Goal: Information Seeking & Learning: Learn about a topic

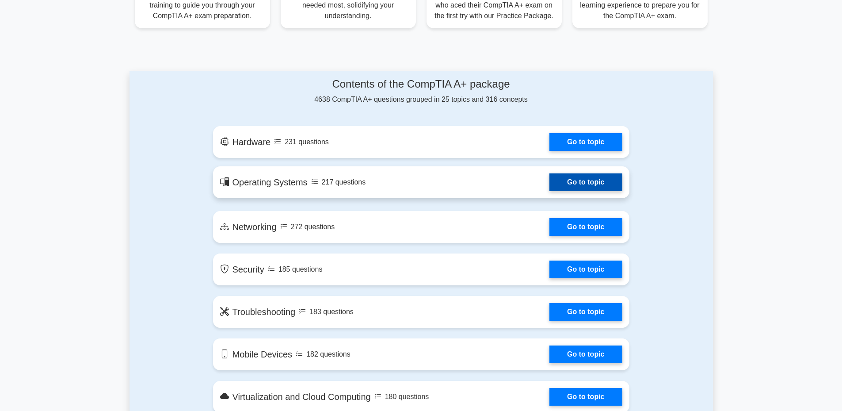
scroll to position [486, 0]
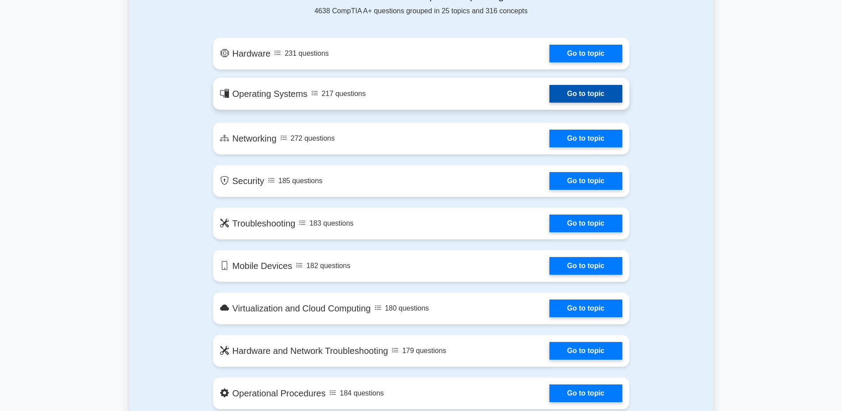
click at [589, 98] on link "Go to topic" at bounding box center [586, 94] width 73 height 18
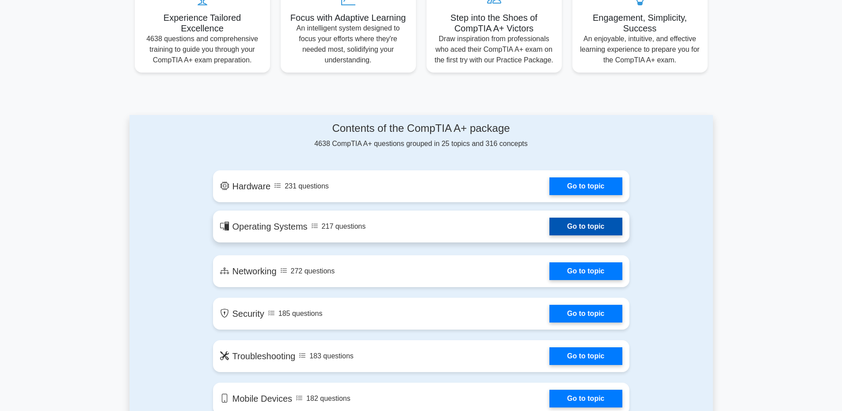
scroll to position [442, 0]
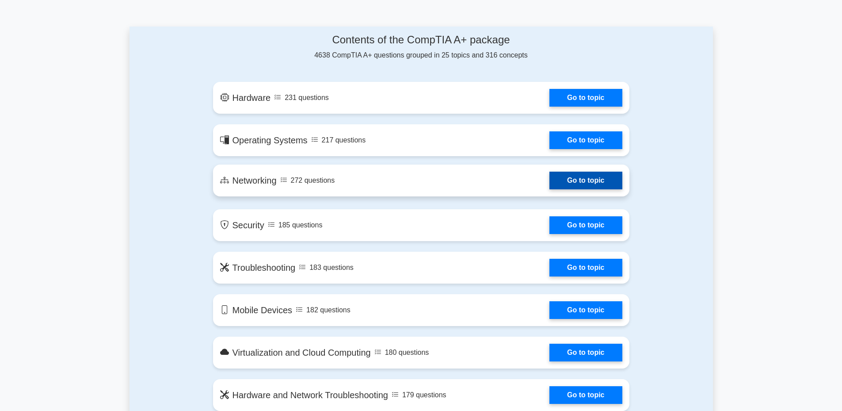
click at [578, 187] on link "Go to topic" at bounding box center [586, 181] width 73 height 18
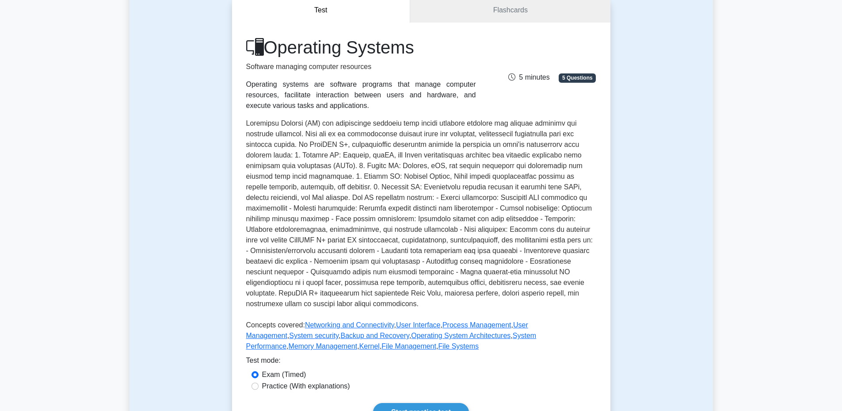
scroll to position [265, 0]
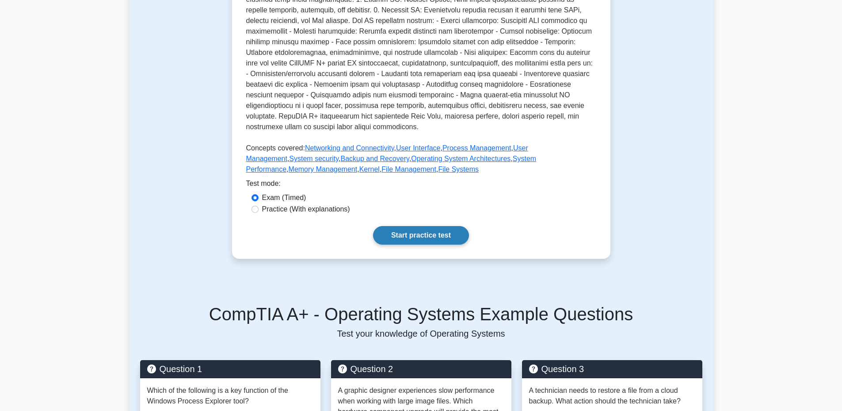
click at [422, 236] on link "Start practice test" at bounding box center [421, 235] width 96 height 19
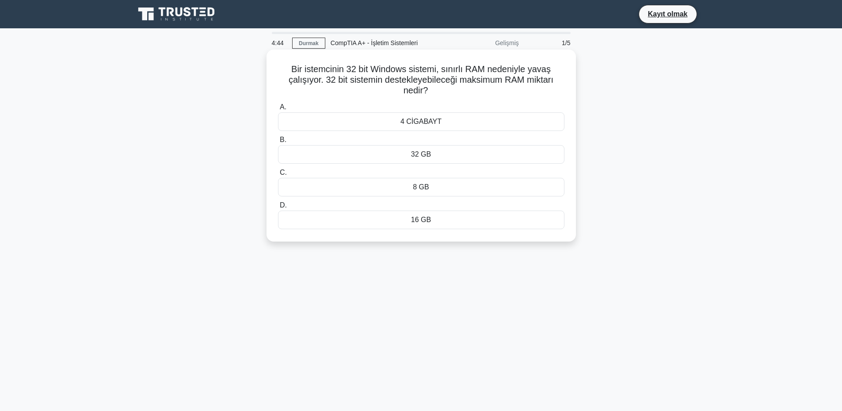
click at [426, 124] on font "4 CİGABAYT" at bounding box center [421, 122] width 41 height 8
click at [278, 110] on input "A. 4 CİGABAYT" at bounding box center [278, 107] width 0 height 6
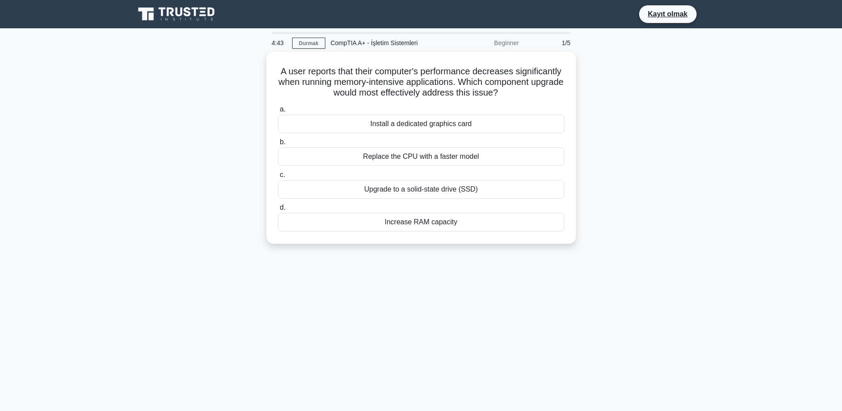
click at [426, 124] on div "Install a dedicated graphics card" at bounding box center [421, 124] width 287 height 19
click at [278, 112] on input "a. Install a dedicated graphics card" at bounding box center [278, 110] width 0 height 6
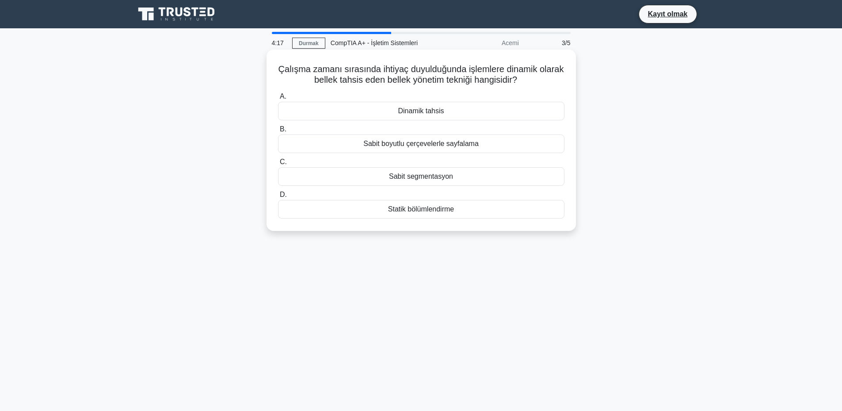
click at [422, 210] on font "Statik bölümlendirme" at bounding box center [421, 209] width 66 height 8
click at [278, 198] on input "D. Statik bölümlendirme" at bounding box center [278, 195] width 0 height 6
click at [405, 179] on font "Görev planlama" at bounding box center [421, 176] width 50 height 8
click at [278, 165] on input "C. Görev planlama" at bounding box center [278, 162] width 0 height 6
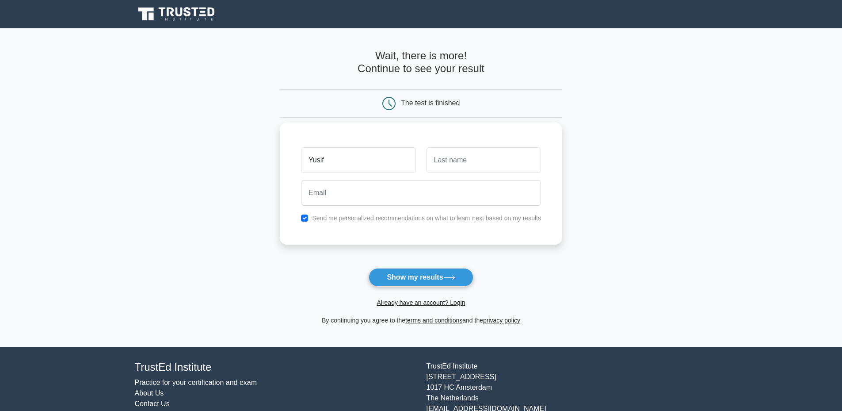
type input "Yusif"
click at [462, 156] on input "text" at bounding box center [484, 160] width 115 height 26
type input "Aiyev"
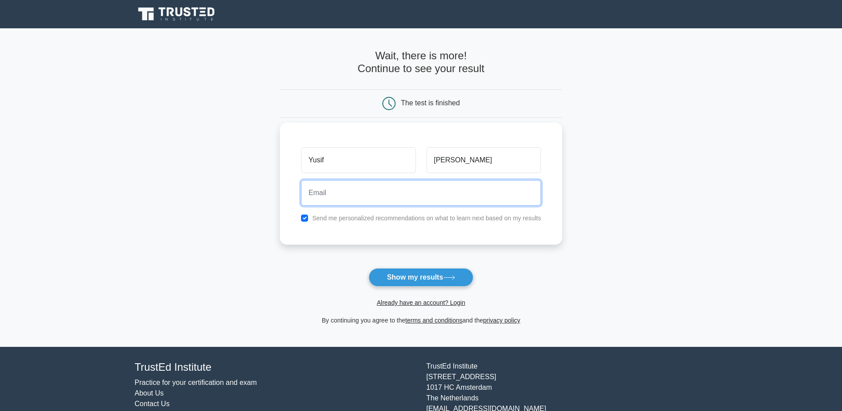
click at [354, 192] on input "email" at bounding box center [421, 193] width 240 height 26
type input "yusif2002eliyev@gmail.com"
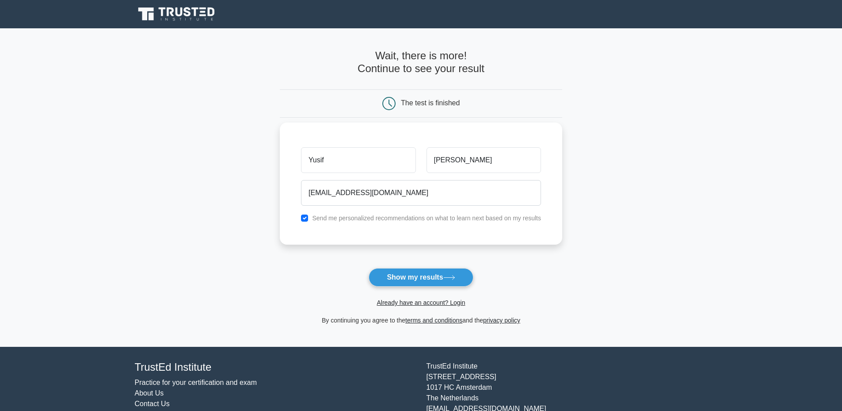
click at [375, 233] on div "Yusif Aiyev yusif2002eliyev@gmail.com Send me personalized recommendations on w…" at bounding box center [421, 183] width 283 height 122
click at [409, 277] on button "Show my results" at bounding box center [421, 277] width 104 height 19
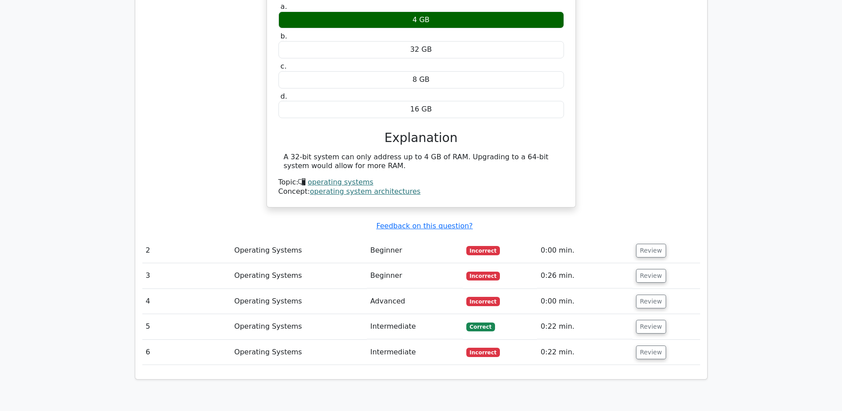
scroll to position [796, 0]
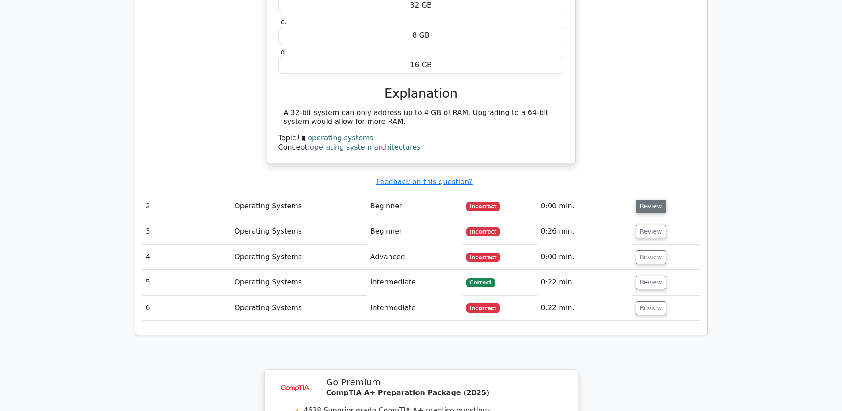
click at [645, 199] on button "Review" at bounding box center [651, 206] width 30 height 14
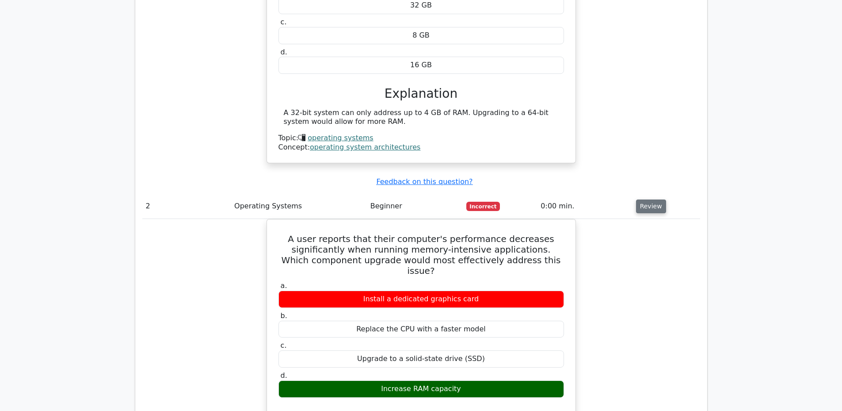
click at [639, 199] on button "Review" at bounding box center [651, 206] width 30 height 14
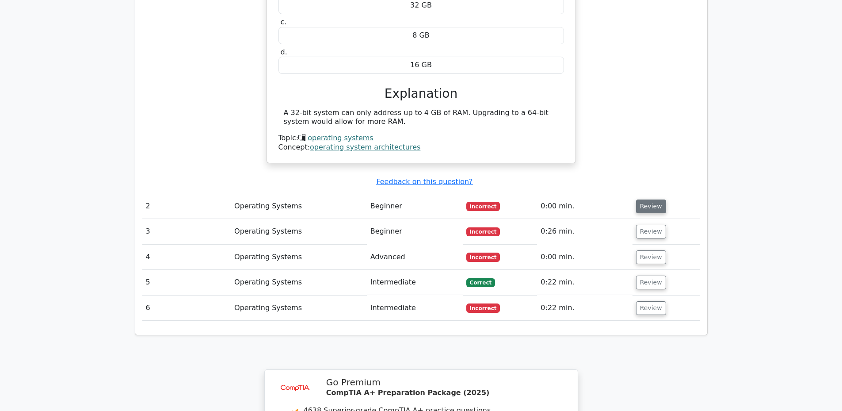
click at [639, 199] on button "Review" at bounding box center [651, 206] width 30 height 14
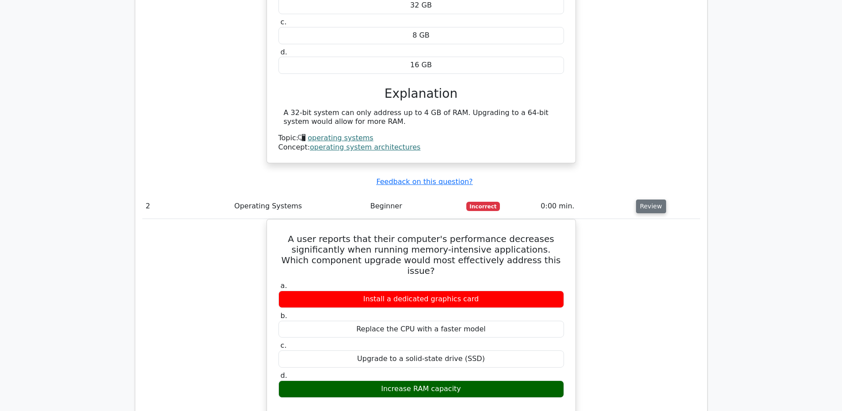
click at [640, 199] on button "Review" at bounding box center [651, 206] width 30 height 14
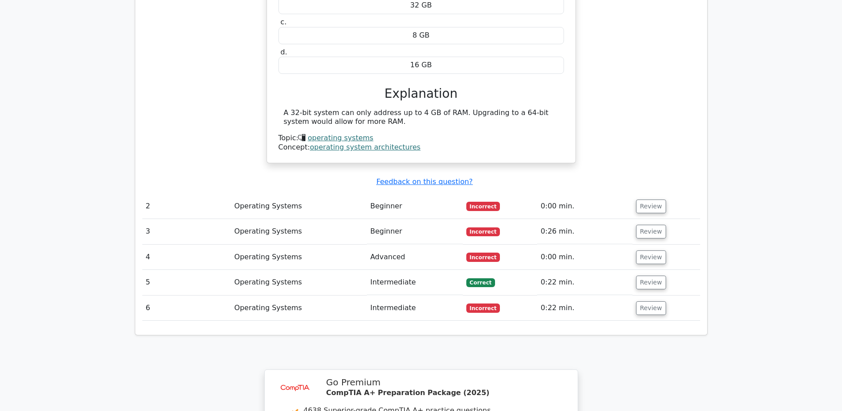
click at [384, 245] on td "Advanced" at bounding box center [415, 257] width 96 height 25
click at [642, 250] on button "Review" at bounding box center [651, 257] width 30 height 14
click at [640, 250] on button "Review" at bounding box center [651, 257] width 30 height 14
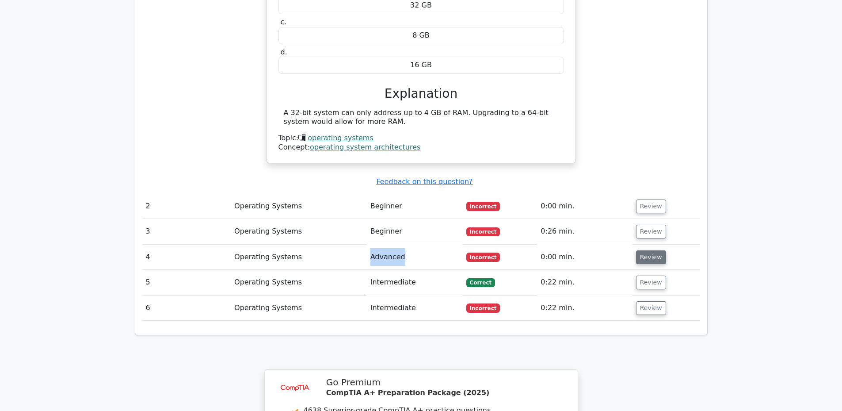
click at [640, 250] on button "Review" at bounding box center [651, 257] width 30 height 14
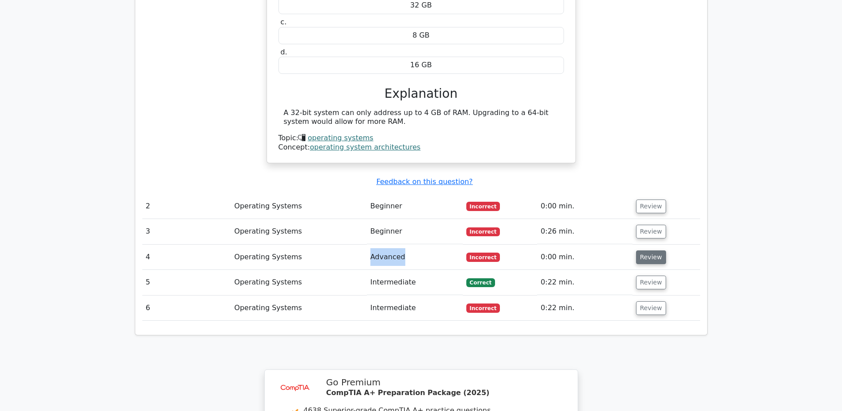
click at [640, 250] on button "Review" at bounding box center [651, 257] width 30 height 14
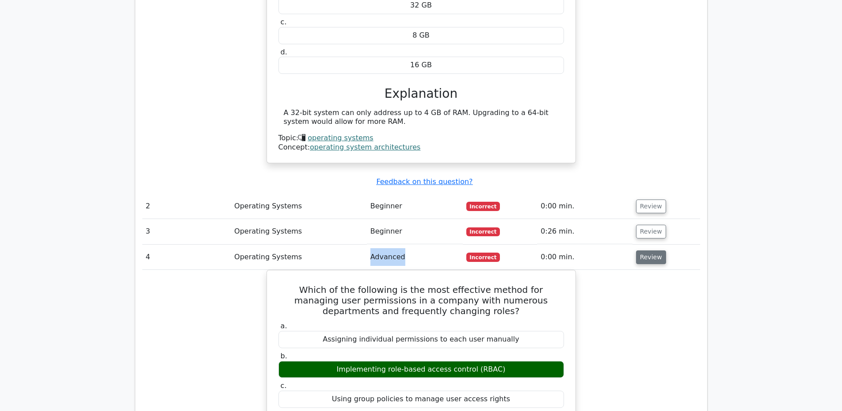
click at [640, 250] on button "Review" at bounding box center [651, 257] width 30 height 14
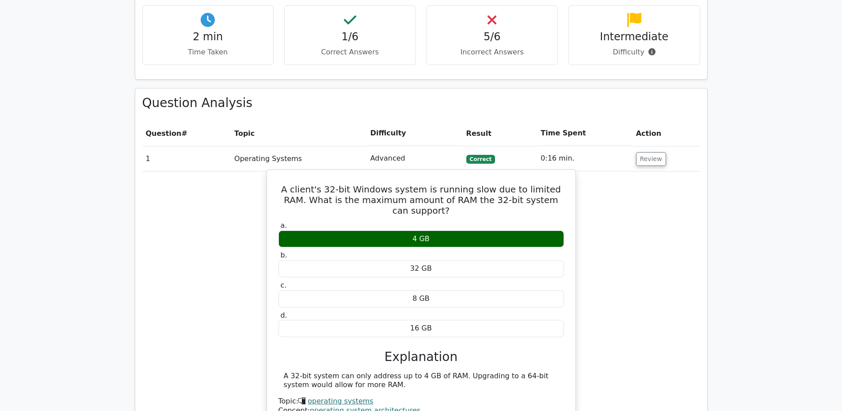
scroll to position [0, 5]
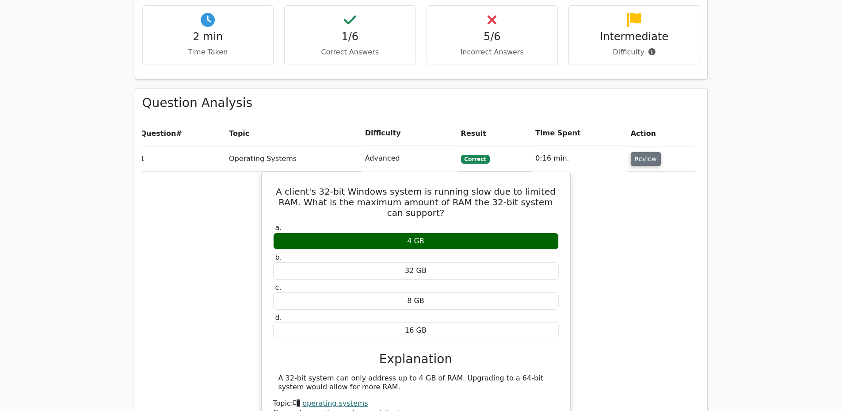
click at [647, 152] on button "Review" at bounding box center [646, 159] width 30 height 14
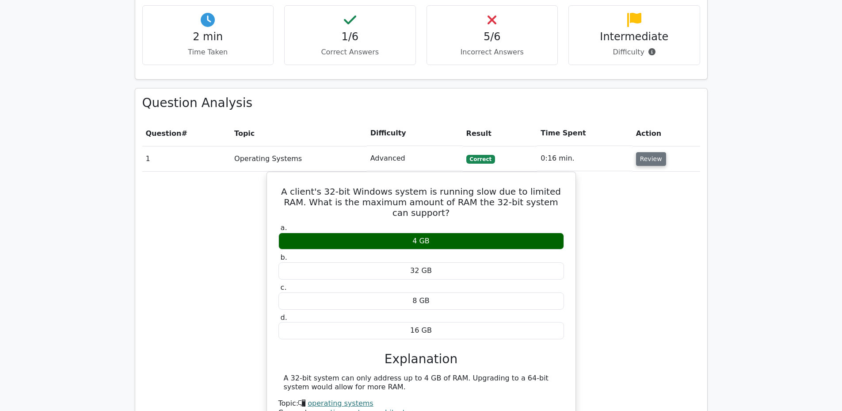
click at [647, 152] on button "Review" at bounding box center [651, 159] width 30 height 14
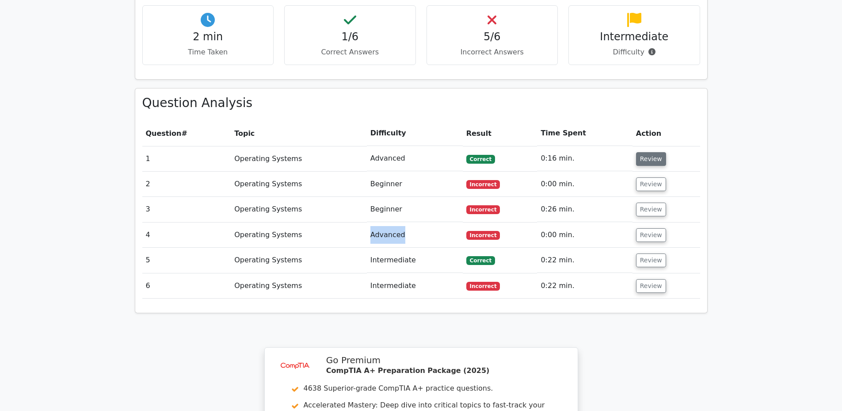
click at [637, 152] on button "Review" at bounding box center [651, 159] width 30 height 14
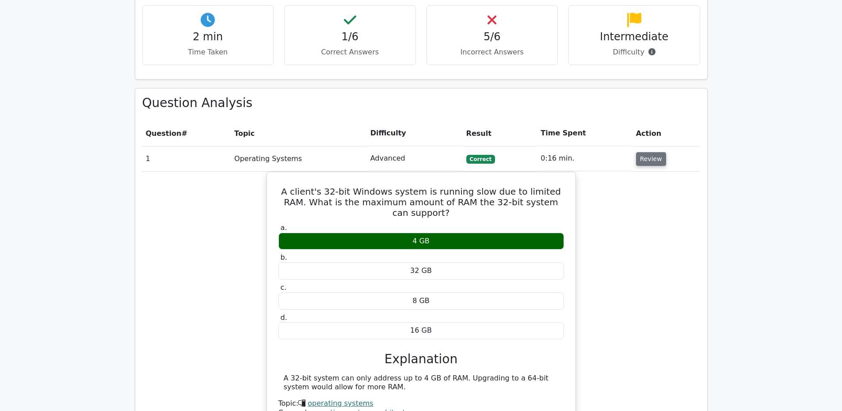
click at [637, 152] on button "Review" at bounding box center [651, 159] width 30 height 14
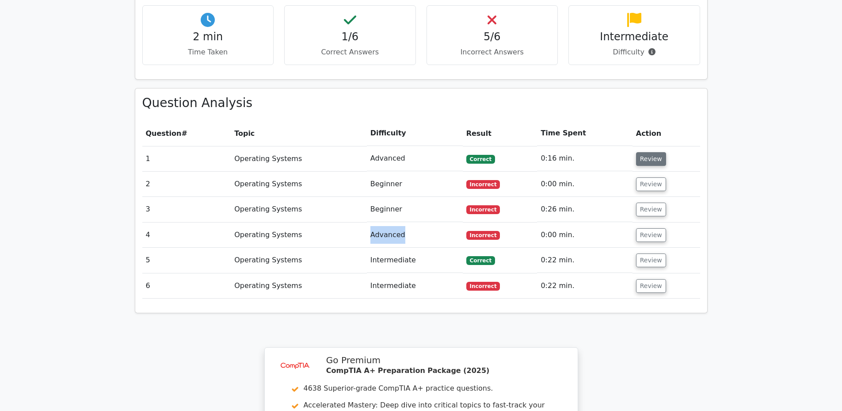
click at [637, 152] on button "Review" at bounding box center [651, 159] width 30 height 14
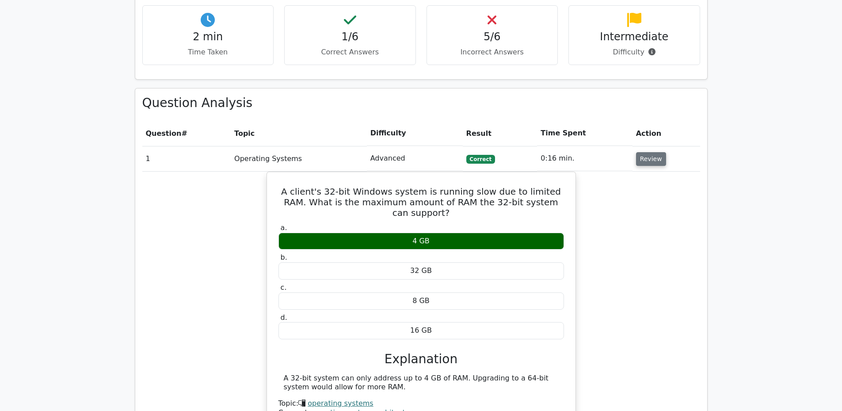
click at [637, 152] on button "Review" at bounding box center [651, 159] width 30 height 14
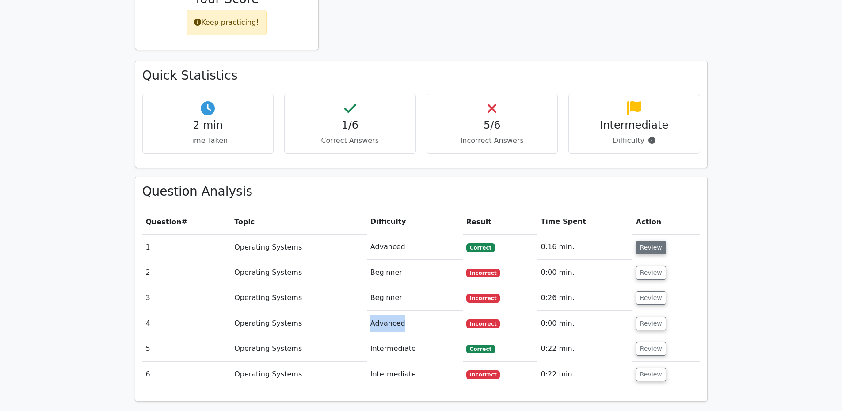
scroll to position [486, 0]
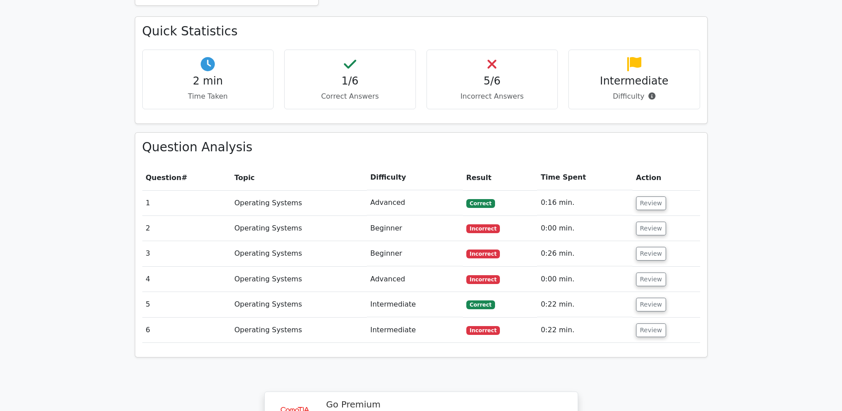
click at [675, 216] on td "Review" at bounding box center [667, 228] width 68 height 25
click at [676, 216] on td "Review" at bounding box center [667, 228] width 68 height 25
click at [645, 196] on button "Review" at bounding box center [651, 203] width 30 height 14
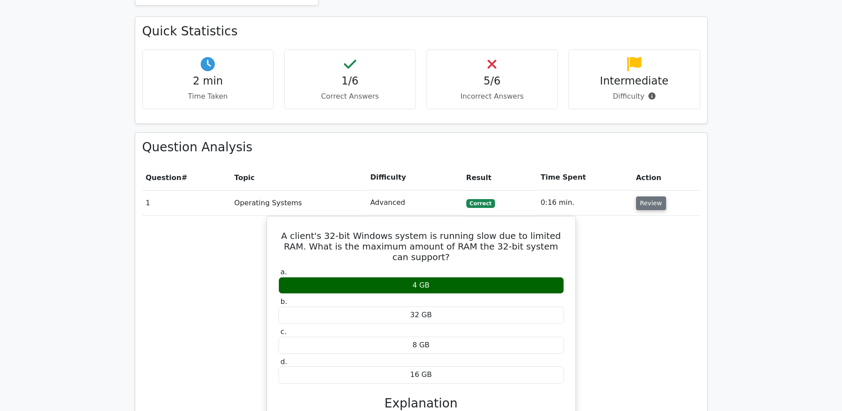
click at [645, 196] on button "Review" at bounding box center [651, 203] width 30 height 14
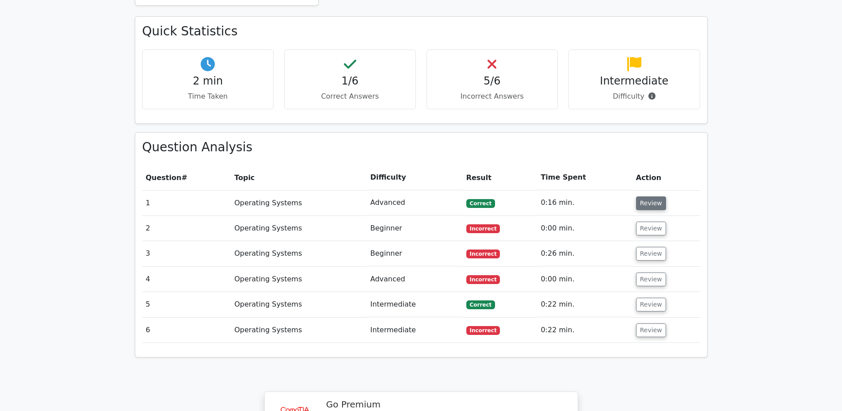
click at [645, 196] on button "Review" at bounding box center [651, 203] width 30 height 14
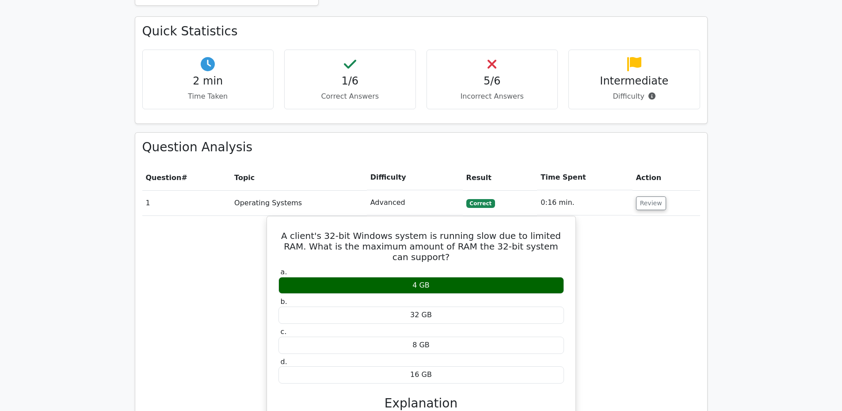
click at [645, 190] on td "Review" at bounding box center [667, 202] width 68 height 25
click at [646, 196] on button "Review" at bounding box center [651, 203] width 30 height 14
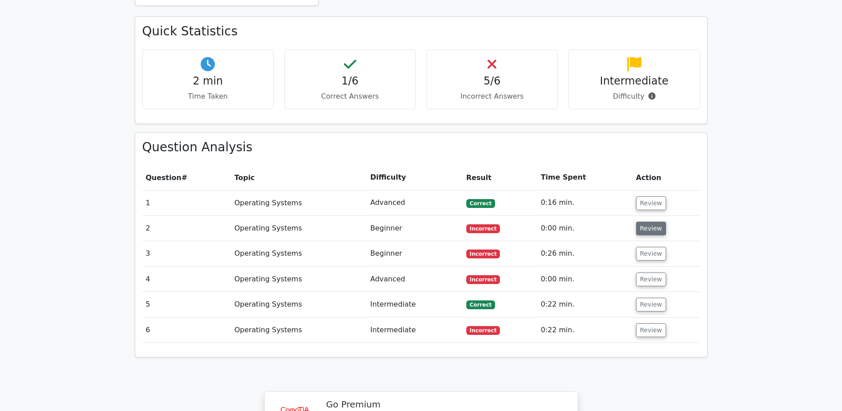
click at [646, 222] on button "Review" at bounding box center [651, 229] width 30 height 14
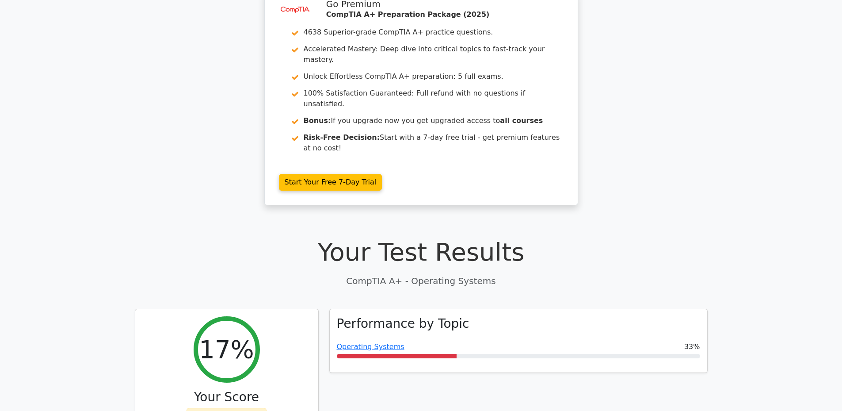
scroll to position [0, 0]
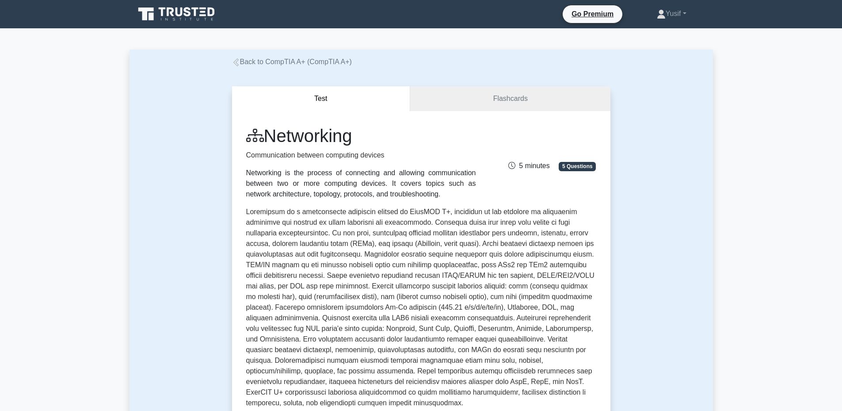
scroll to position [310, 0]
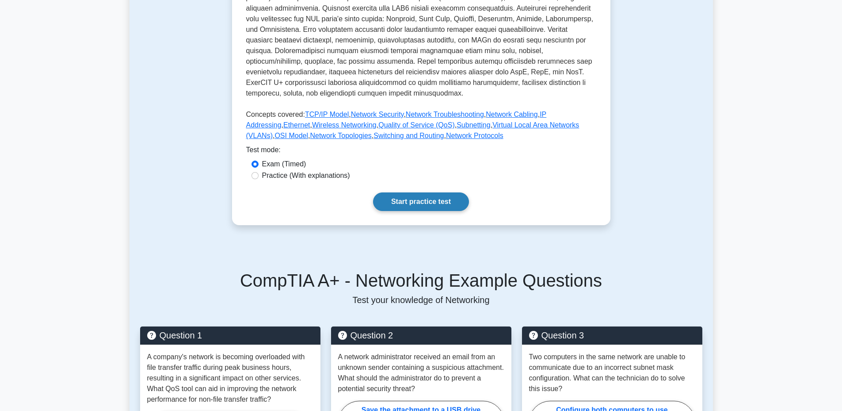
click at [412, 199] on link "Start practice test" at bounding box center [421, 201] width 96 height 19
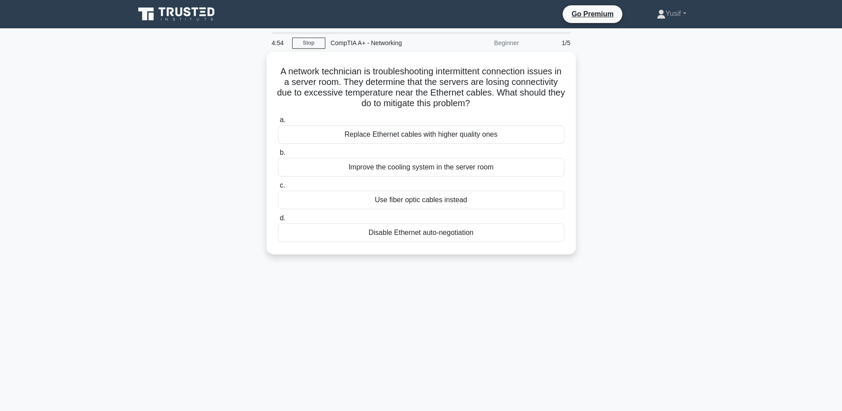
click at [675, 242] on div "A network technician is troubleshooting intermittent connection issues in a ser…" at bounding box center [422, 158] width 584 height 213
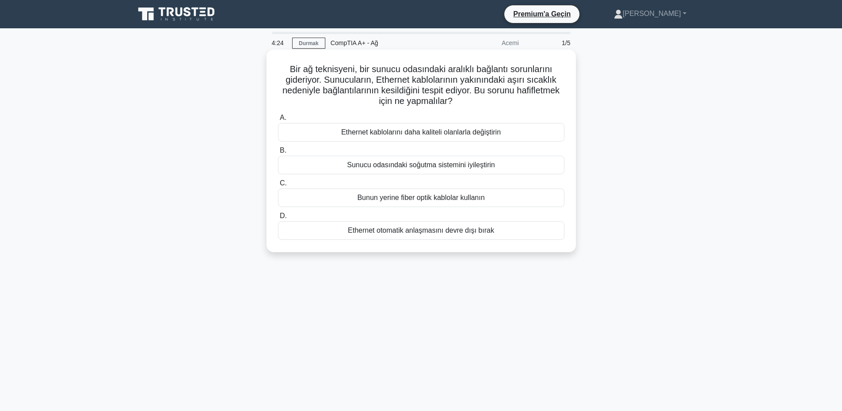
click at [400, 205] on div "Bunun yerine fiber optik kablolar kullanın" at bounding box center [421, 197] width 287 height 19
click at [278, 186] on input "C. Bunun yerine fiber optik kablolar kullanın" at bounding box center [278, 183] width 0 height 6
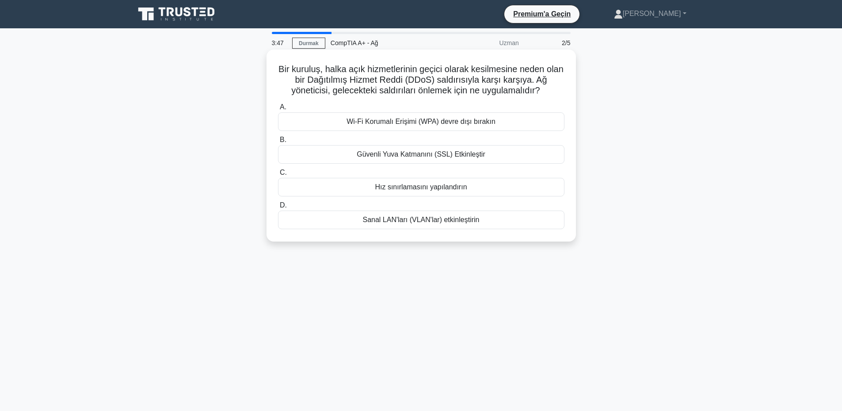
click at [418, 155] on font "Güvenli Yuva Katmanını (SSL) Etkinleştir" at bounding box center [421, 154] width 129 height 8
click at [278, 143] on input "B. Güvenli Yuva Katmanını (SSL) Etkinleştir" at bounding box center [278, 140] width 0 height 6
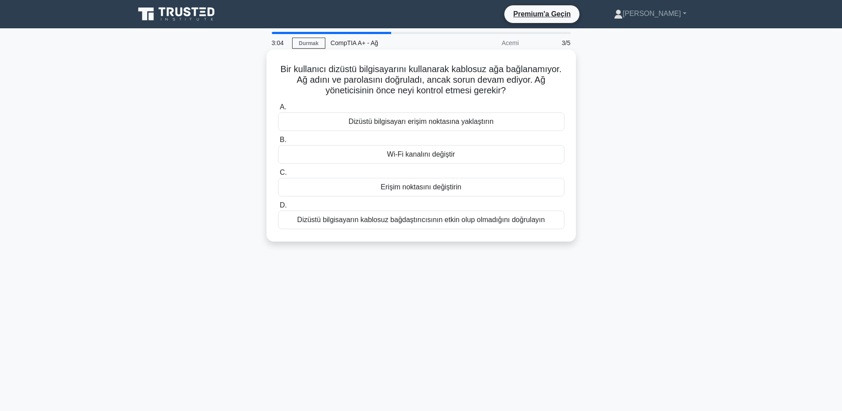
click at [394, 221] on font "Dizüstü bilgisayarın kablosuz bağdaştırıcısının etkin olup olmadığını doğrulayın" at bounding box center [421, 220] width 248 height 8
click at [278, 208] on input "D. Dizüstü bilgisayarın kablosuz bağdaştırıcısının etkin olup olmadığını doğrul…" at bounding box center [278, 206] width 0 height 6
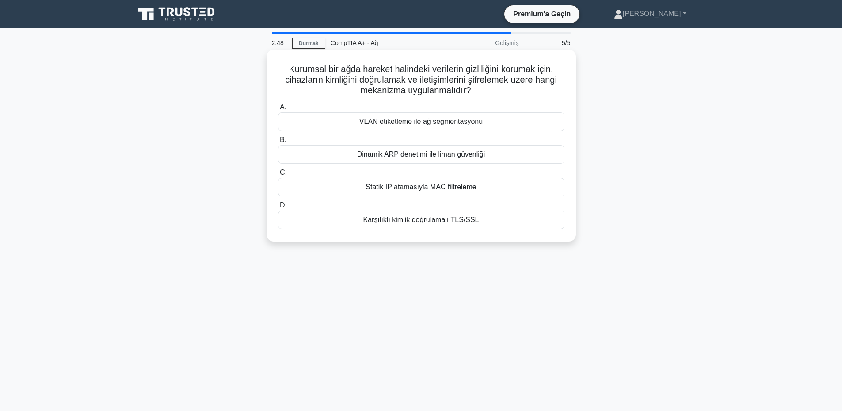
click at [436, 221] on font "Karşılıklı kimlik doğrulamalı TLS/SSL" at bounding box center [421, 220] width 116 height 8
click at [278, 208] on input "D. Karşılıklı kimlik doğrulamalı TLS/SSL" at bounding box center [278, 206] width 0 height 6
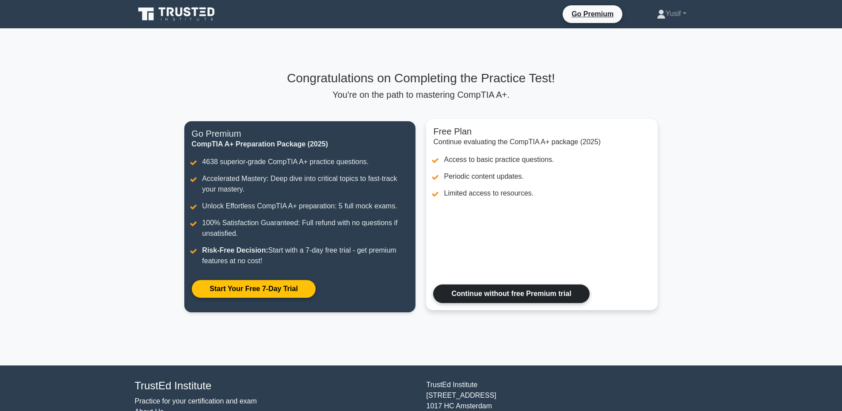
click at [491, 294] on link "Continue without free Premium trial" at bounding box center [511, 293] width 156 height 19
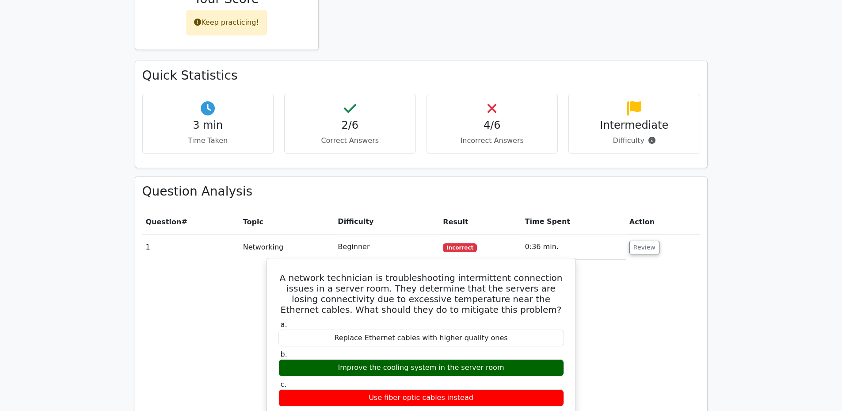
scroll to position [531, 0]
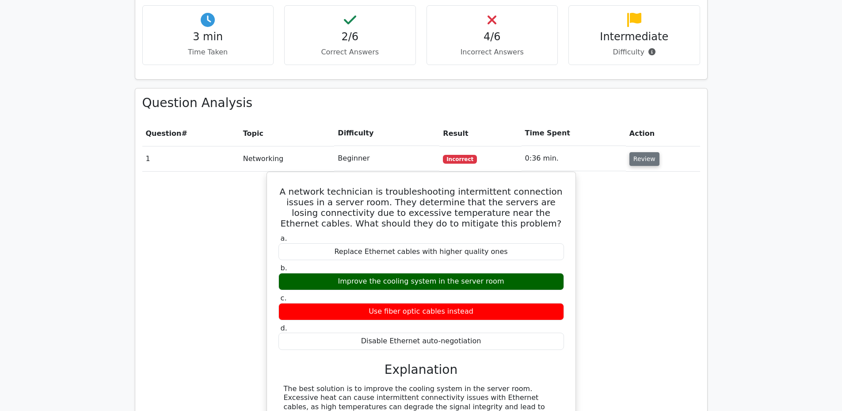
click at [642, 152] on button "Review" at bounding box center [645, 159] width 30 height 14
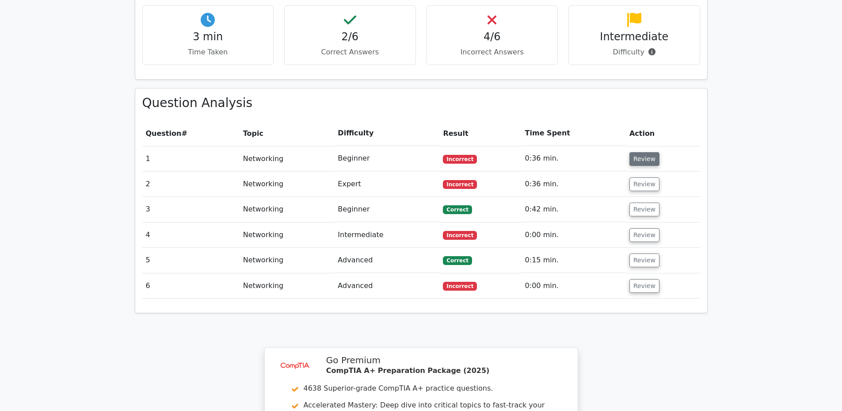
click at [642, 152] on button "Review" at bounding box center [645, 159] width 30 height 14
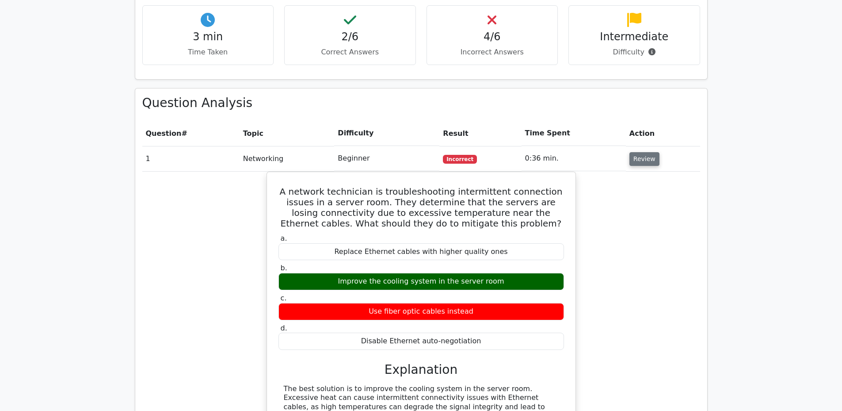
click at [642, 152] on button "Review" at bounding box center [645, 159] width 30 height 14
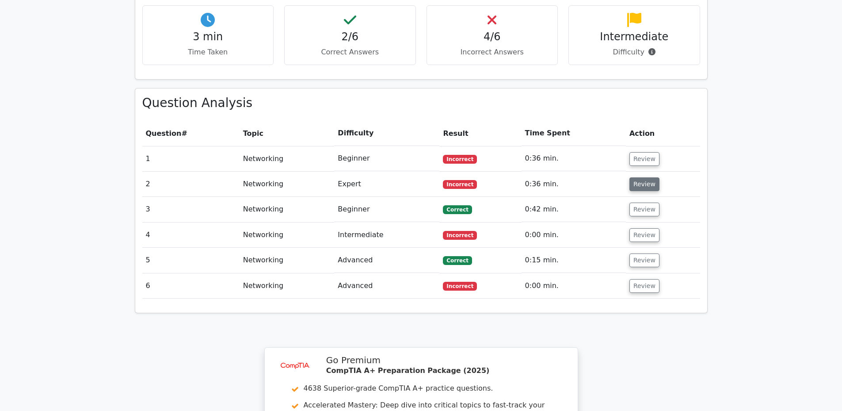
click at [638, 177] on button "Review" at bounding box center [645, 184] width 30 height 14
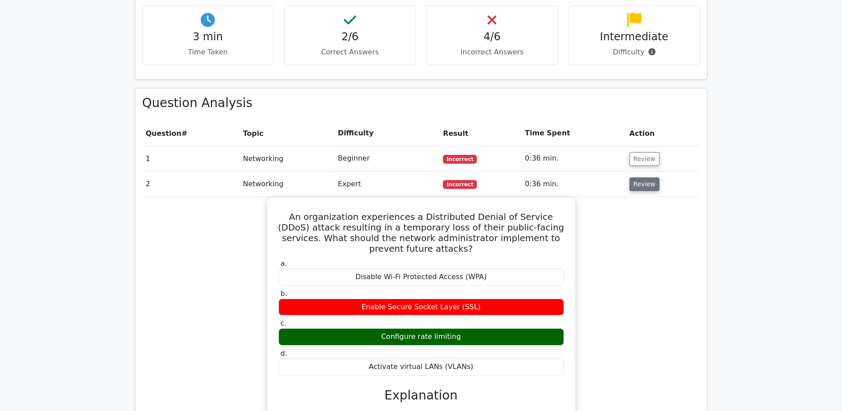
click at [638, 177] on button "Review" at bounding box center [645, 184] width 30 height 14
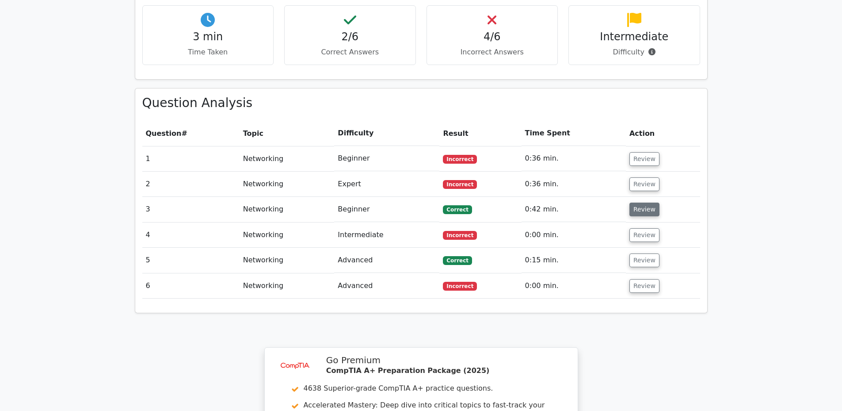
click at [643, 203] on button "Review" at bounding box center [645, 210] width 30 height 14
click at [644, 203] on button "Review" at bounding box center [645, 210] width 30 height 14
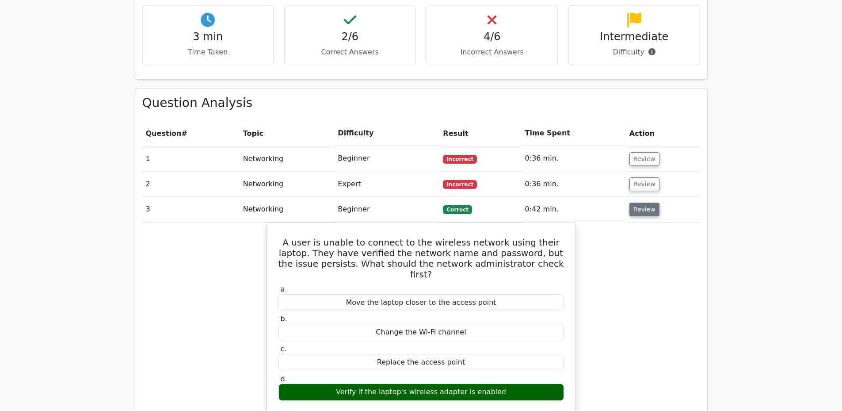
click at [644, 203] on button "Review" at bounding box center [645, 210] width 30 height 14
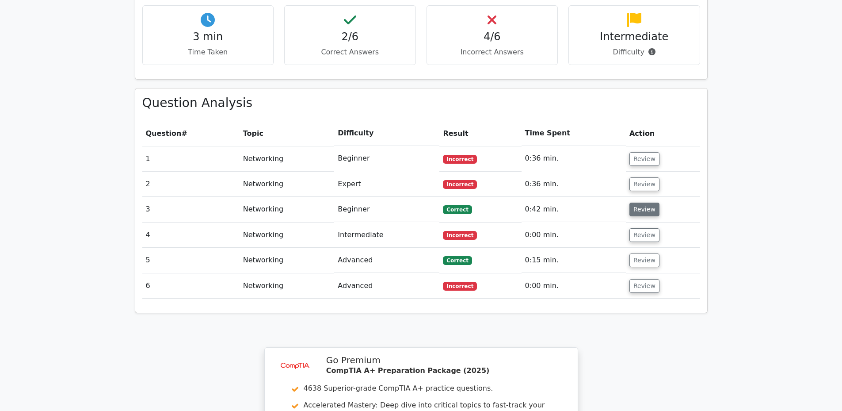
scroll to position [575, 0]
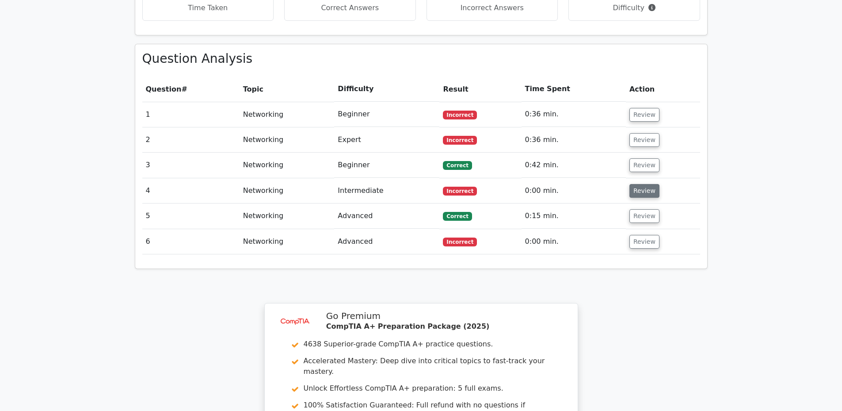
click at [639, 184] on button "Review" at bounding box center [645, 191] width 30 height 14
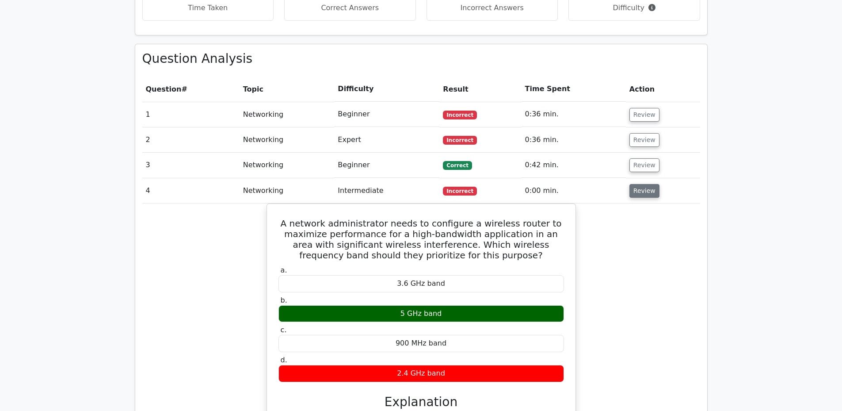
scroll to position [619, 0]
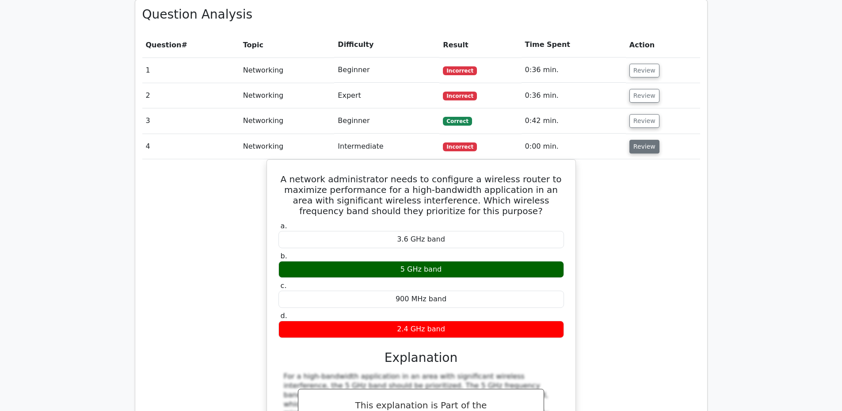
click at [644, 140] on button "Review" at bounding box center [645, 147] width 30 height 14
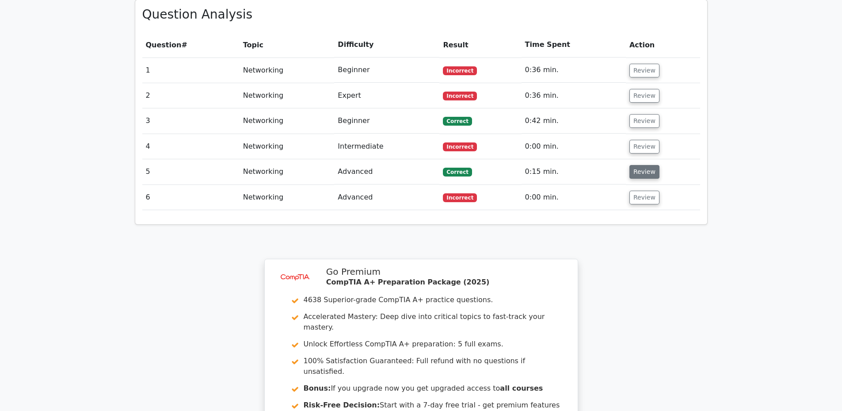
click at [645, 165] on button "Review" at bounding box center [645, 172] width 30 height 14
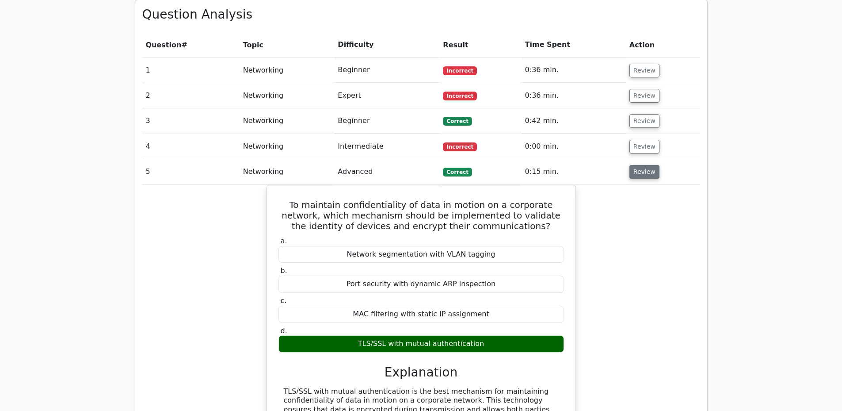
click at [645, 165] on button "Review" at bounding box center [645, 172] width 30 height 14
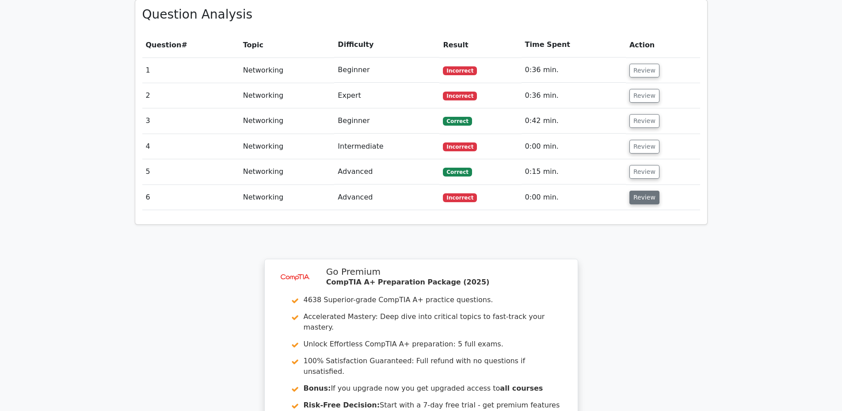
click at [647, 191] on button "Review" at bounding box center [645, 198] width 30 height 14
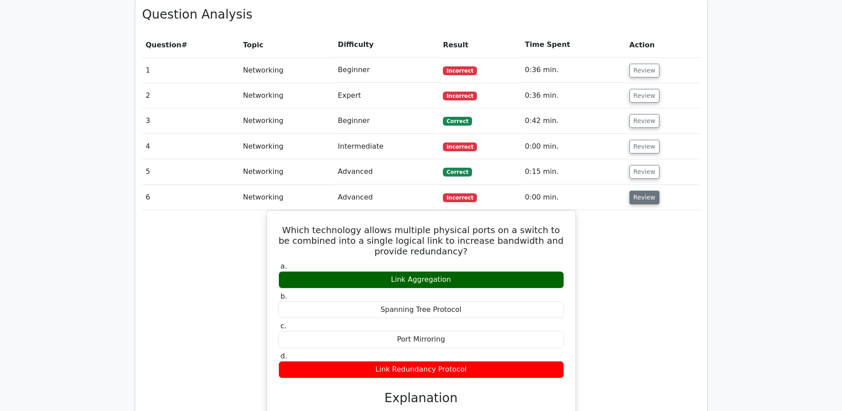
click at [647, 191] on button "Review" at bounding box center [645, 198] width 30 height 14
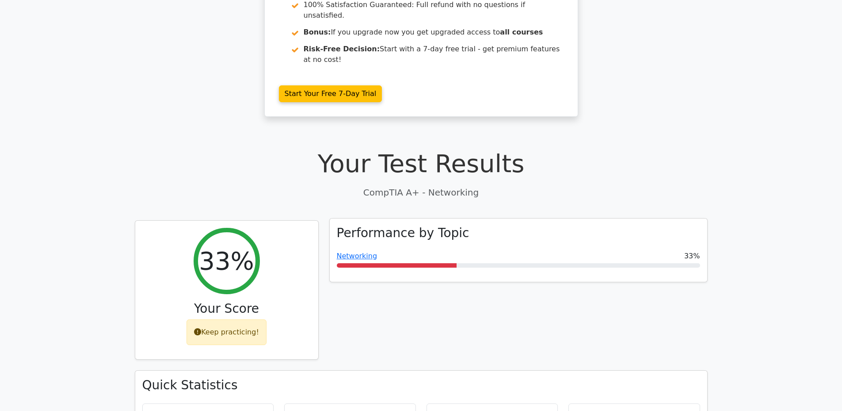
scroll to position [0, 0]
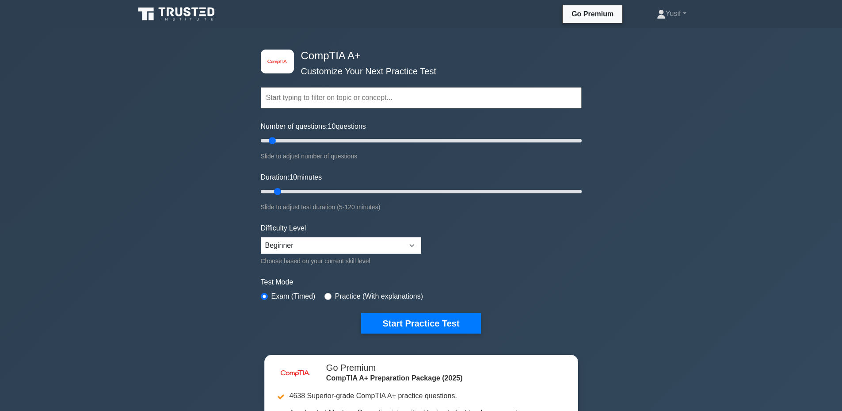
click at [299, 100] on input "text" at bounding box center [421, 97] width 321 height 21
drag, startPoint x: 273, startPoint y: 140, endPoint x: 584, endPoint y: 138, distance: 310.8
type input "200"
click at [582, 138] on input "Number of questions: 200 questions" at bounding box center [421, 140] width 321 height 11
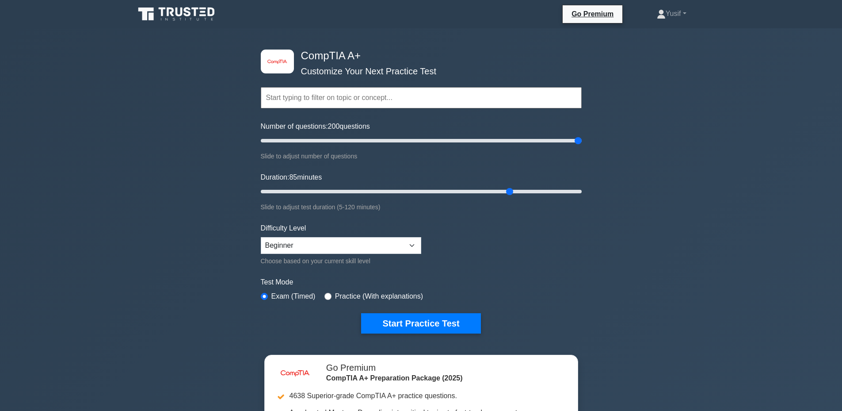
drag, startPoint x: 279, startPoint y: 190, endPoint x: 543, endPoint y: 203, distance: 264.3
click at [508, 197] on input "Duration: 85 minutes" at bounding box center [421, 191] width 321 height 11
drag, startPoint x: 543, startPoint y: 203, endPoint x: 329, endPoint y: 180, distance: 215.7
click at [363, 179] on div "Duration: 95 minutes Slide to adjust test duration (5-120 minutes)" at bounding box center [421, 192] width 321 height 40
click at [298, 180] on label "Duration: 95 minutes" at bounding box center [291, 177] width 61 height 11
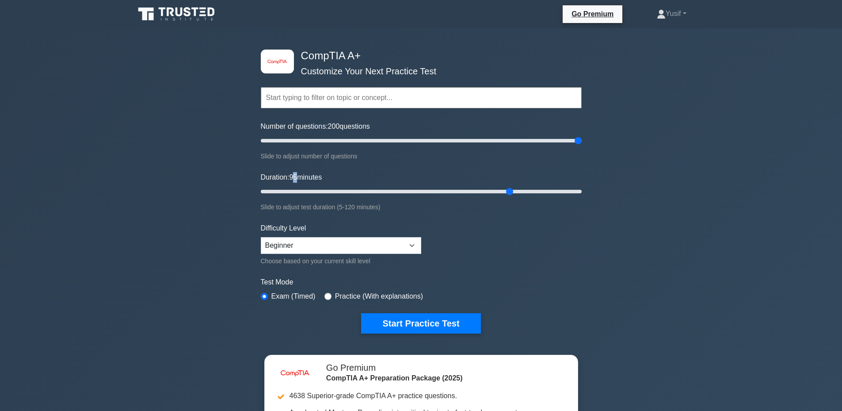
click at [297, 180] on span "95" at bounding box center [293, 177] width 8 height 8
click at [298, 186] on input "Duration: 95 minutes" at bounding box center [421, 191] width 321 height 11
drag, startPoint x: 511, startPoint y: 191, endPoint x: 277, endPoint y: 201, distance: 234.6
type input "10"
click at [277, 197] on input "Duration: 10 minutes" at bounding box center [421, 191] width 321 height 11
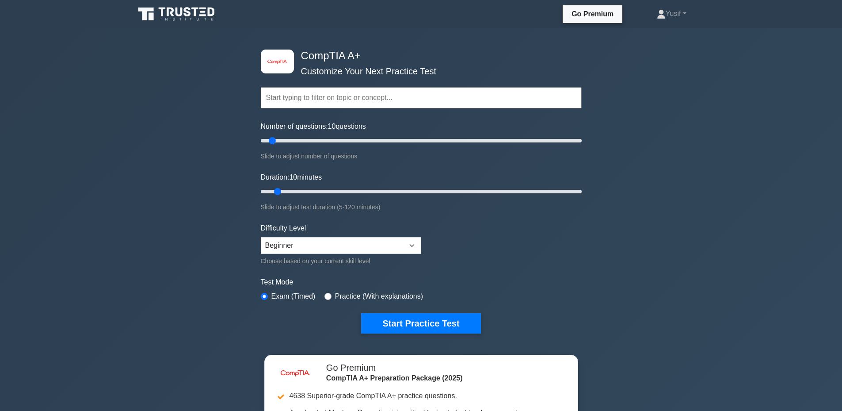
drag, startPoint x: 578, startPoint y: 141, endPoint x: 271, endPoint y: 152, distance: 307.5
type input "10"
click at [271, 146] on input "Number of questions: 10 questions" at bounding box center [421, 140] width 321 height 11
click at [294, 246] on select "Beginner Intermediate Expert" at bounding box center [341, 245] width 161 height 17
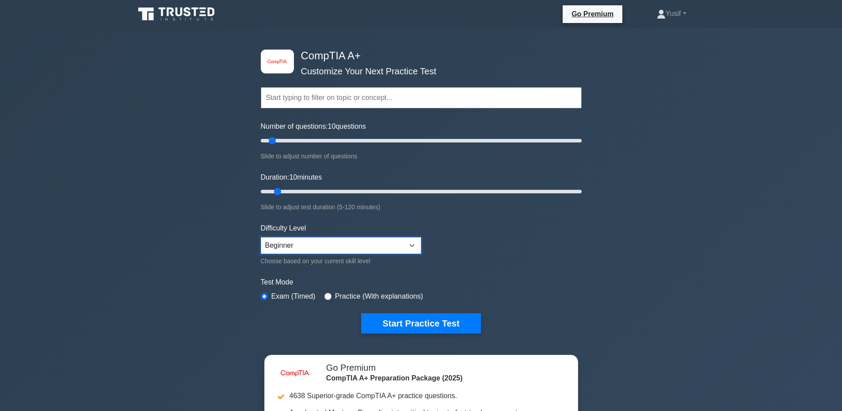
scroll to position [88, 0]
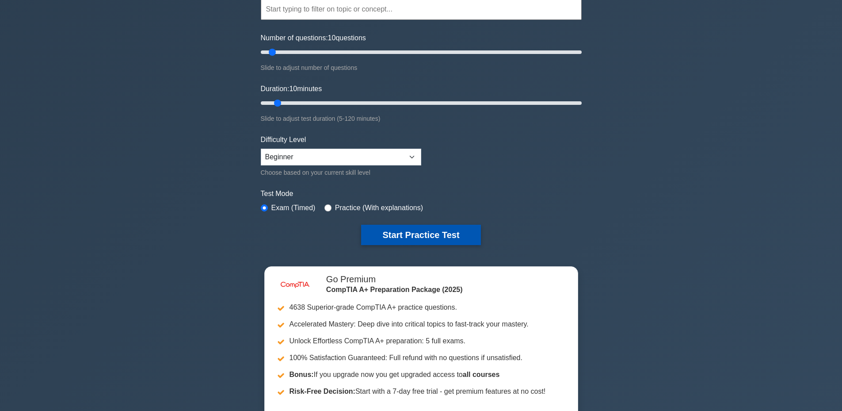
click at [411, 240] on button "Start Practice Test" at bounding box center [420, 235] width 119 height 20
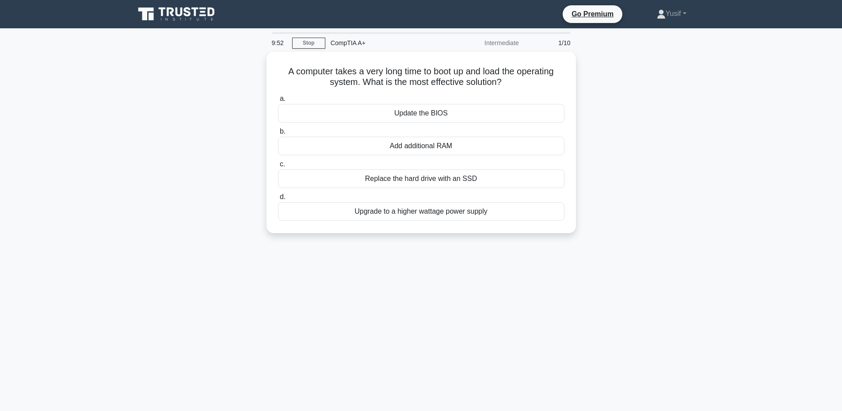
drag, startPoint x: 702, startPoint y: 300, endPoint x: 638, endPoint y: 99, distance: 210.2
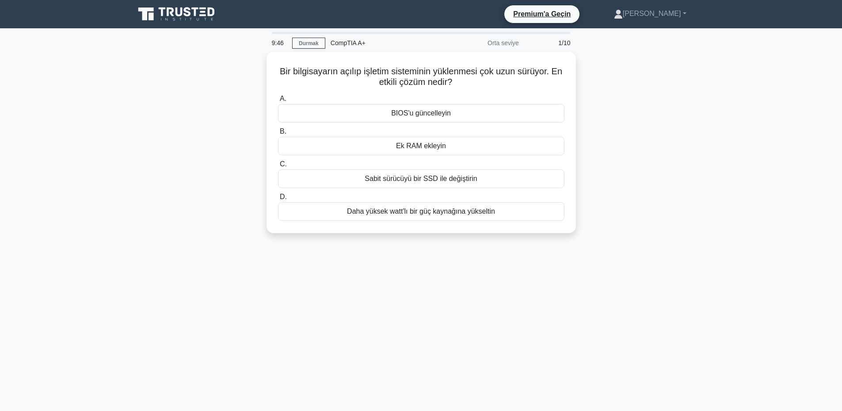
click at [623, 103] on div "Bir bilgisayarın açılıp işletim sisteminin yüklenmesi çok uzun sürüyor. En etki…" at bounding box center [422, 148] width 584 height 192
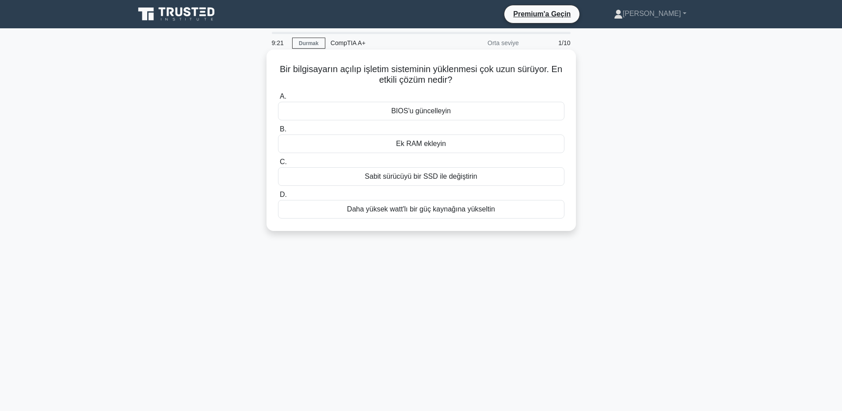
click at [400, 178] on font "Sabit sürücüyü bir SSD ile değiştirin" at bounding box center [421, 176] width 112 height 8
click at [278, 165] on input "C. Sabit sürücüyü bir SSD ile değiştirin" at bounding box center [278, 162] width 0 height 6
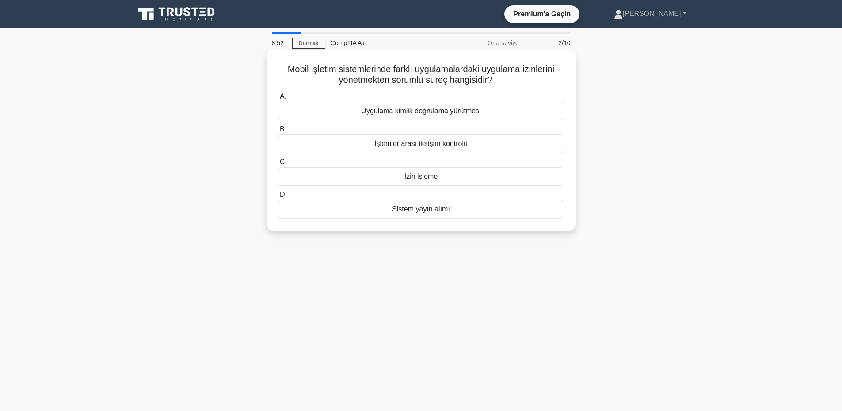
click at [419, 115] on font "Uygulama kimlik doğrulama yürütmesi" at bounding box center [420, 111] width 119 height 8
click at [278, 99] on input "A. Uygulama kimlik doğrulama yürütmesi" at bounding box center [278, 97] width 0 height 6
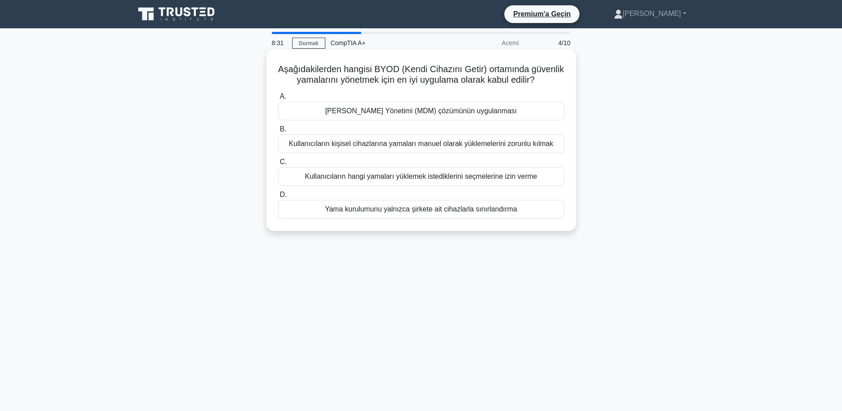
click at [452, 147] on font "Kullanıcıların kişisel cihazlarına yamaları manuel olarak yüklemelerini zorunlu…" at bounding box center [421, 144] width 264 height 8
click at [394, 146] on div "Kullanıcıların kişisel cihazlarına yamaları manuel olarak yüklemelerini zorunlu…" at bounding box center [421, 143] width 287 height 19
click at [278, 132] on input "B. Kullanıcıların kişisel cihazlarına yamaları manuel olarak yüklemelerini zoru…" at bounding box center [278, 129] width 0 height 6
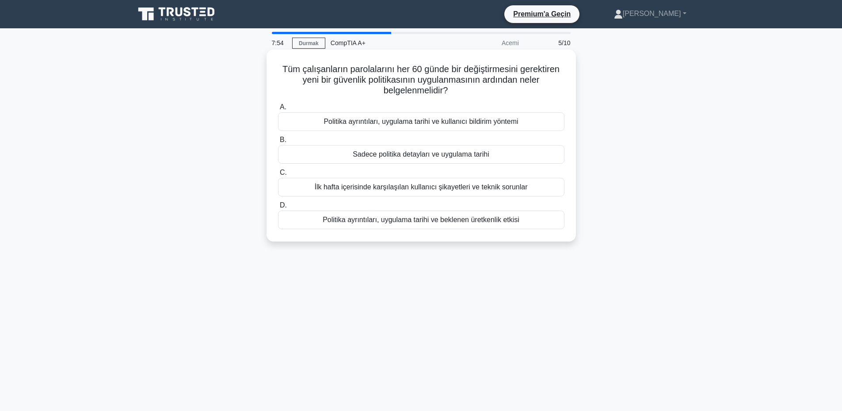
click at [482, 122] on font "Politika ayrıntıları, uygulama tarihi ve kullanıcı bildirim yöntemi" at bounding box center [421, 122] width 195 height 8
click at [278, 110] on input "A. Politika ayrıntıları, uygulama tarihi ve kullanıcı bildirim yöntemi" at bounding box center [278, 107] width 0 height 6
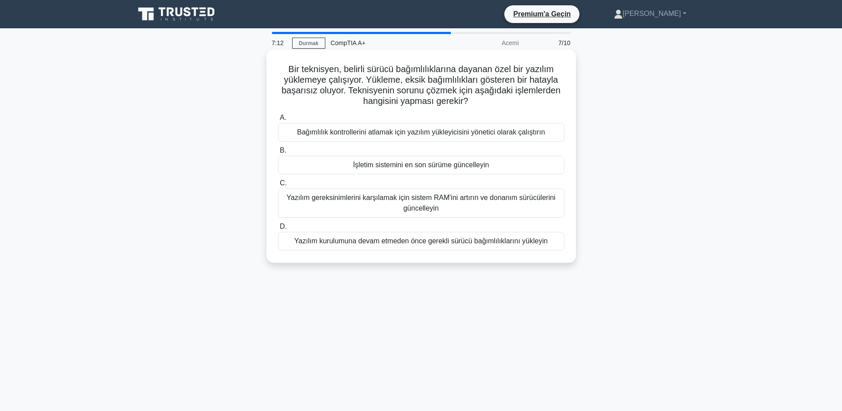
click at [393, 136] on font "Bağımlılık kontrollerini atlamak için yazılım yükleyicisini yönetici olarak çal…" at bounding box center [421, 132] width 248 height 8
click at [278, 121] on input "A. Bağımlılık kontrollerini atlamak için yazılım yükleyicisini yönetici olarak …" at bounding box center [278, 118] width 0 height 6
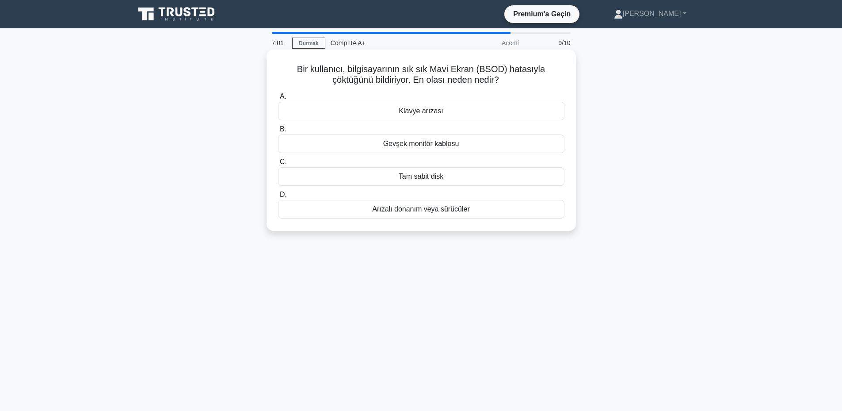
click at [409, 209] on font "Arızalı donanım veya sürücüler" at bounding box center [421, 209] width 98 height 8
click at [278, 198] on input "D. Arızalı donanım veya sürücüler" at bounding box center [278, 195] width 0 height 6
click at [364, 112] on font "Çalışan işlemleri ve bunların CPU kullanımını inceleyin" at bounding box center [422, 111] width 172 height 8
click at [278, 99] on input "A. Çalışan işlemleri ve bunların CPU kullanımını inceleyin" at bounding box center [278, 97] width 0 height 6
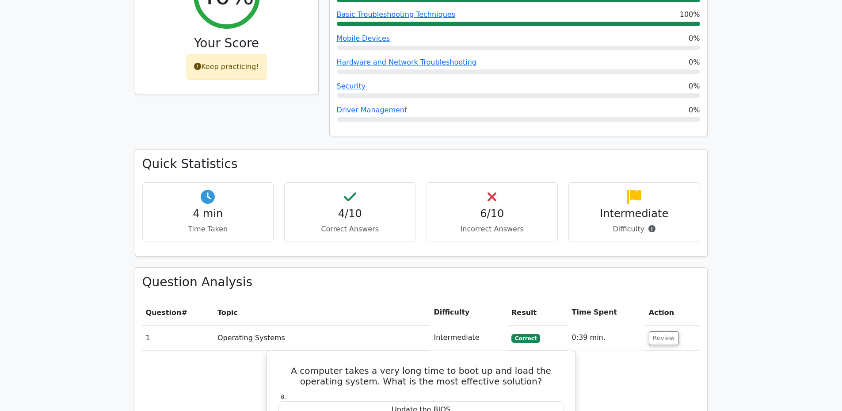
scroll to position [442, 0]
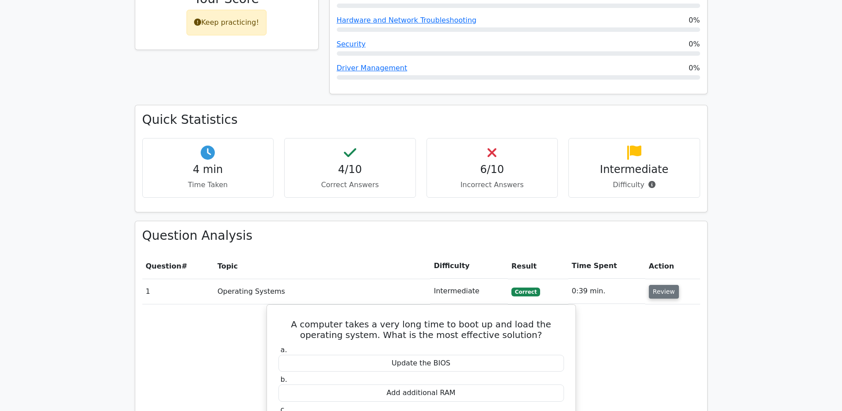
click at [665, 285] on button "Review" at bounding box center [664, 292] width 30 height 14
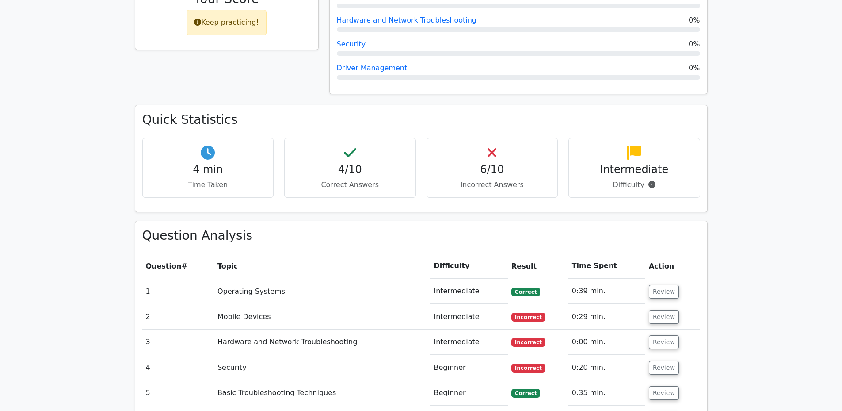
scroll to position [575, 0]
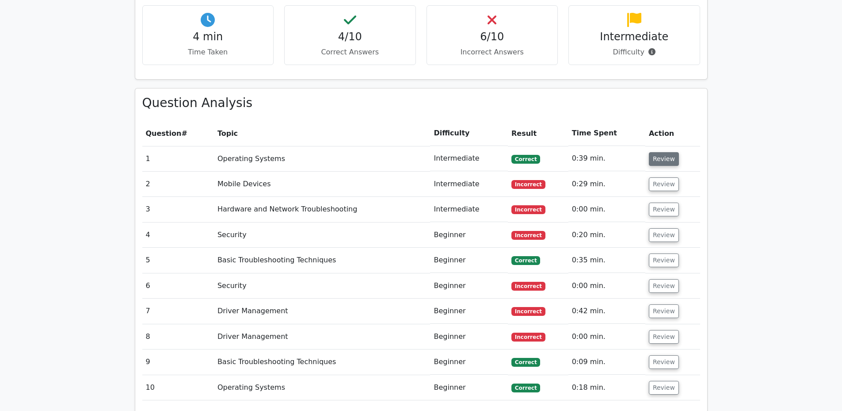
click at [662, 152] on button "Review" at bounding box center [664, 159] width 30 height 14
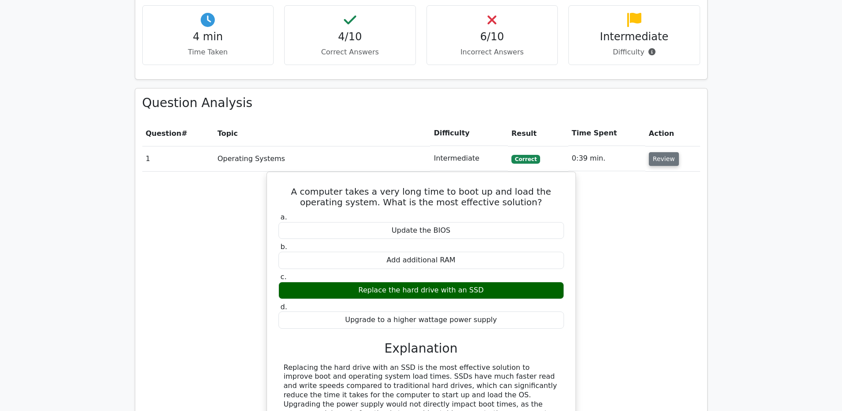
click at [662, 152] on button "Review" at bounding box center [664, 159] width 30 height 14
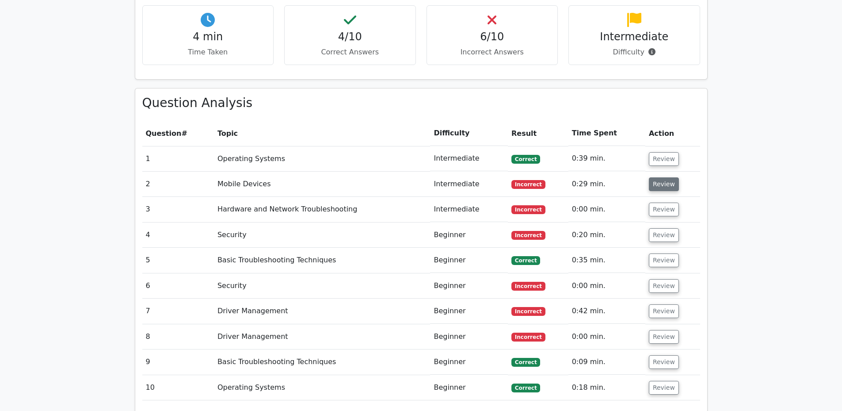
click at [661, 177] on button "Review" at bounding box center [664, 184] width 30 height 14
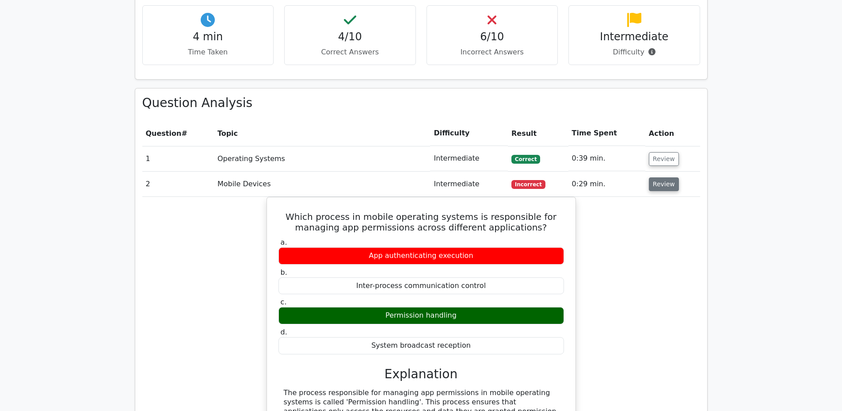
click at [661, 177] on button "Review" at bounding box center [664, 184] width 30 height 14
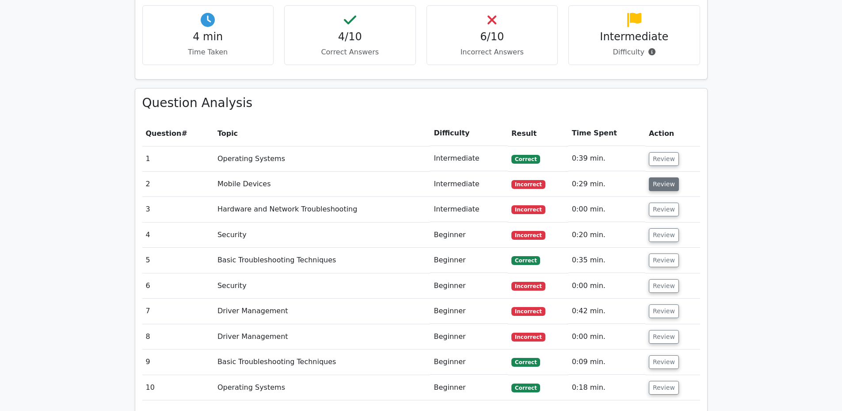
click at [661, 177] on button "Review" at bounding box center [664, 184] width 30 height 14
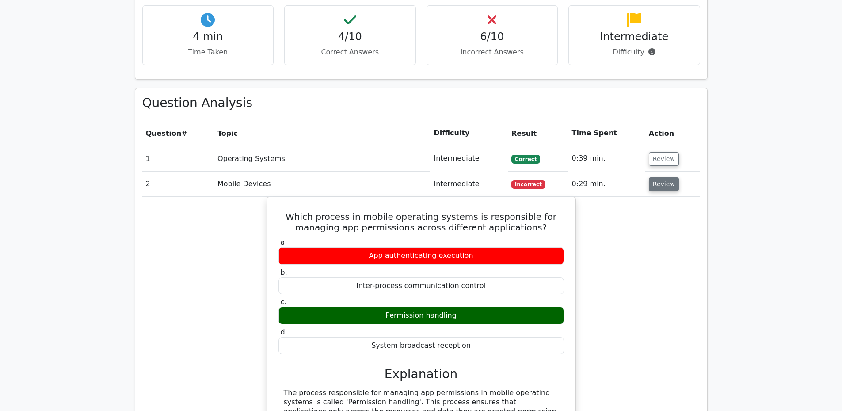
click at [661, 177] on button "Review" at bounding box center [664, 184] width 30 height 14
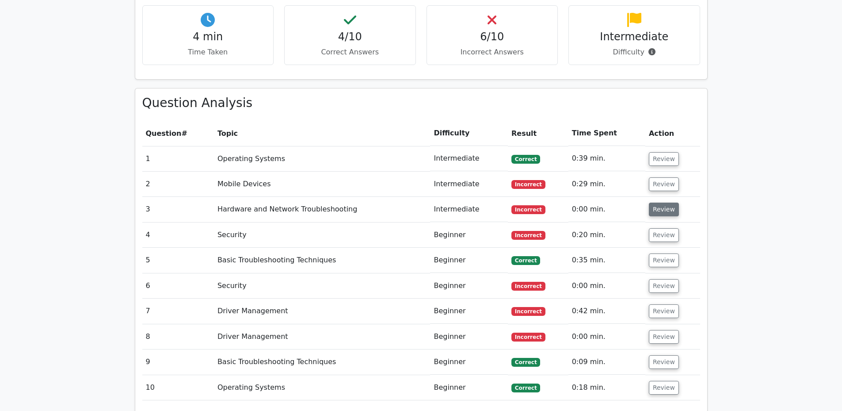
click at [665, 203] on button "Review" at bounding box center [664, 210] width 30 height 14
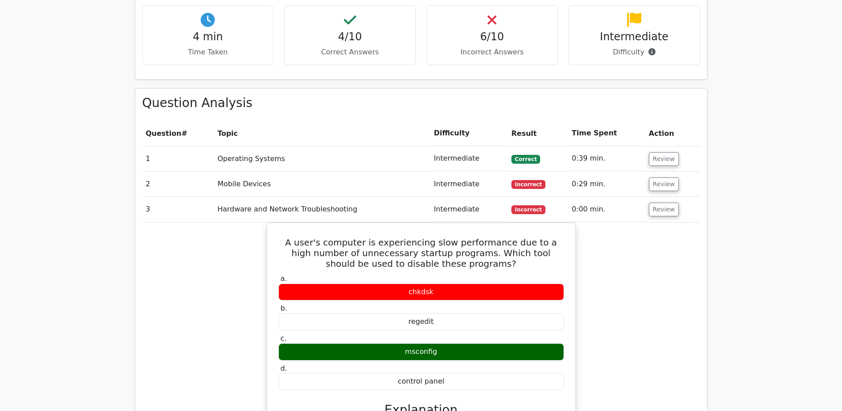
click at [628, 172] on td "0:29 min." at bounding box center [607, 184] width 77 height 25
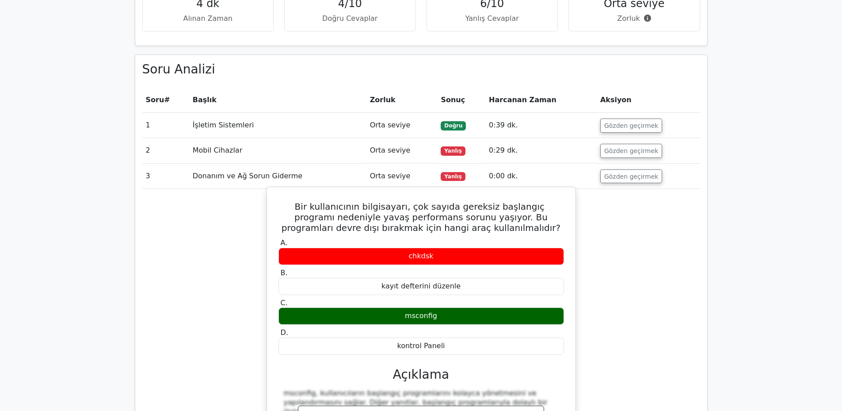
scroll to position [663, 0]
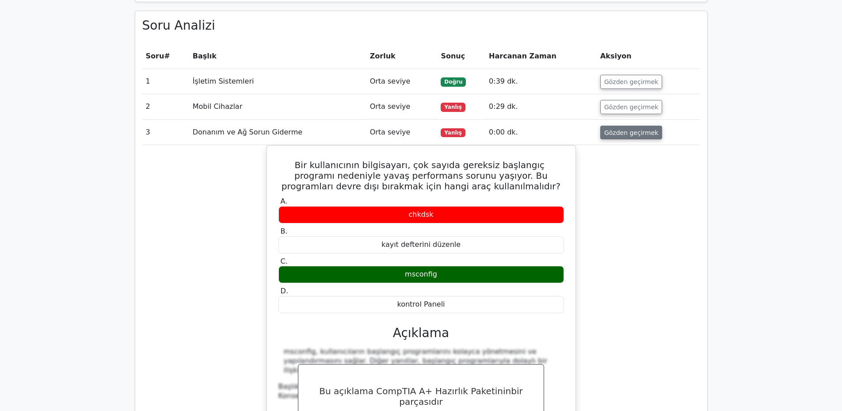
click at [636, 136] on font "Gözden geçirmek" at bounding box center [631, 132] width 54 height 7
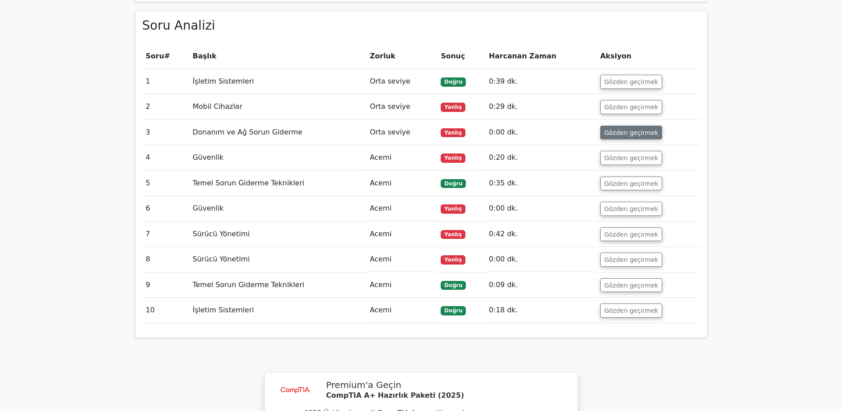
click at [636, 136] on font "Gözden geçirmek" at bounding box center [631, 132] width 54 height 7
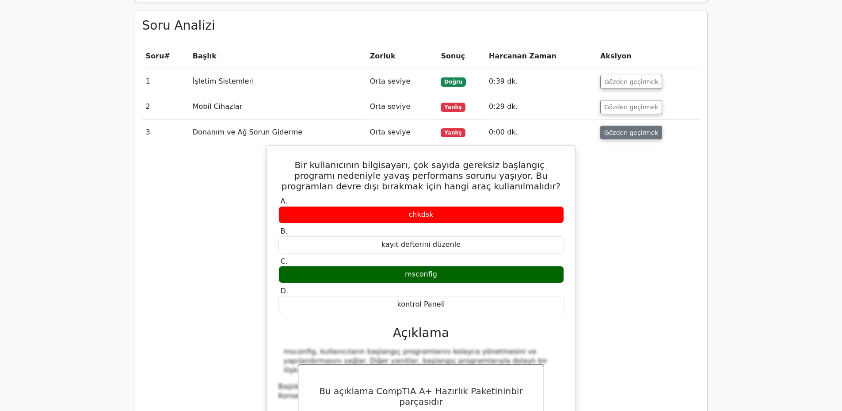
click at [636, 136] on font "Gözden geçirmek" at bounding box center [631, 132] width 54 height 7
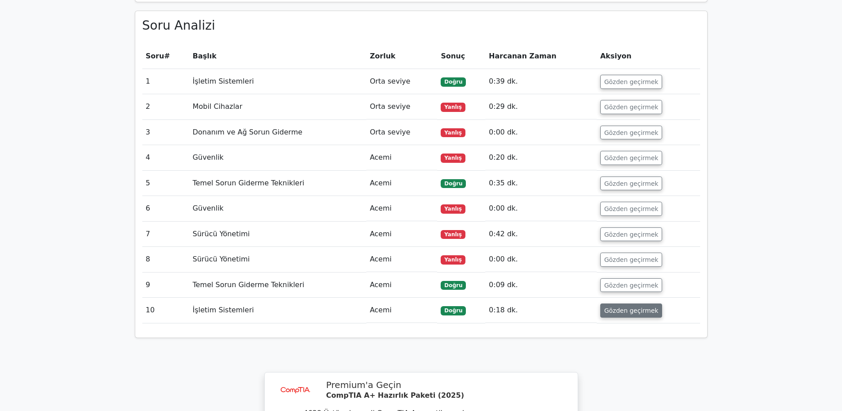
click at [638, 310] on font "Gözden geçirmek" at bounding box center [631, 310] width 54 height 7
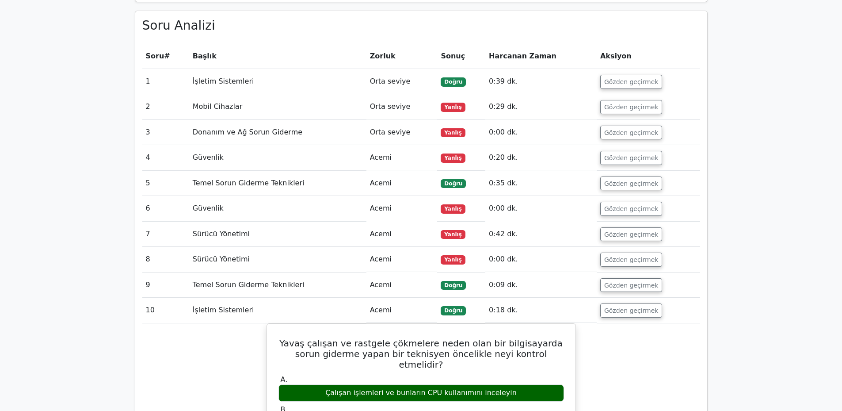
scroll to position [707, 0]
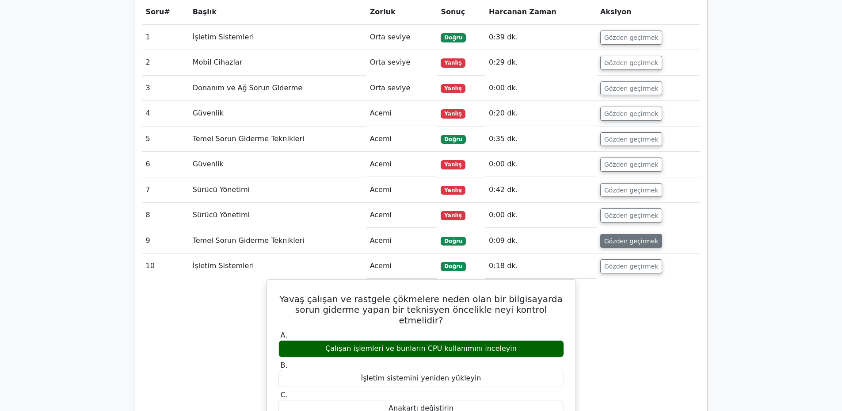
click at [634, 248] on button "Gözden geçirmek" at bounding box center [631, 241] width 62 height 14
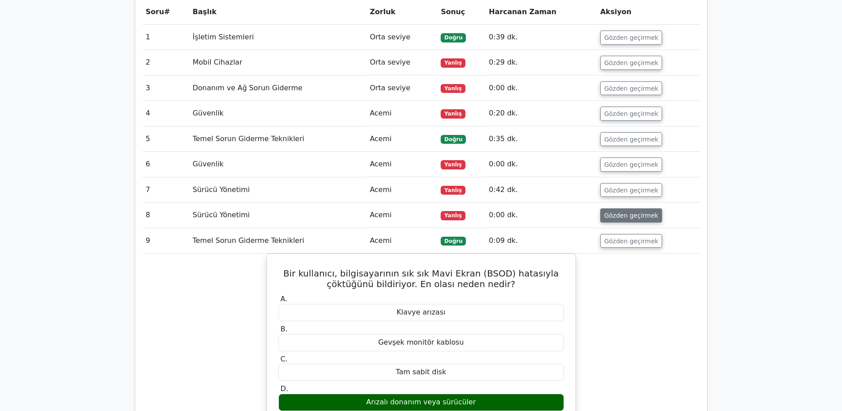
click at [622, 219] on font "Gözden geçirmek" at bounding box center [631, 215] width 54 height 7
click at [631, 219] on font "Gözden geçirmek" at bounding box center [631, 215] width 54 height 7
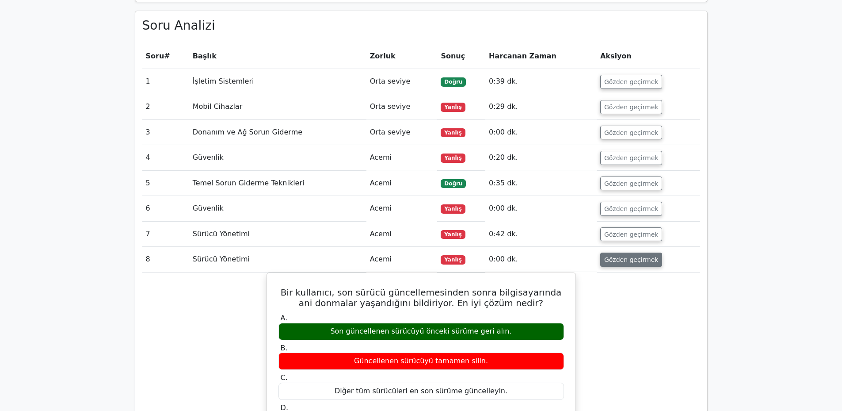
scroll to position [619, 0]
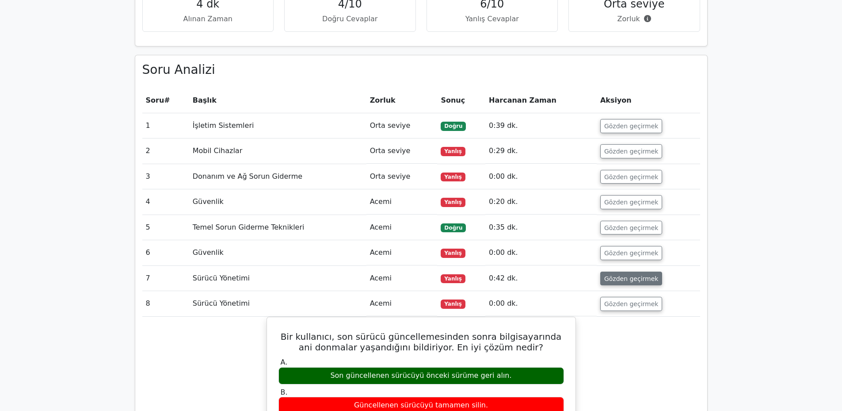
click at [639, 282] on font "Gözden geçirmek" at bounding box center [631, 278] width 54 height 7
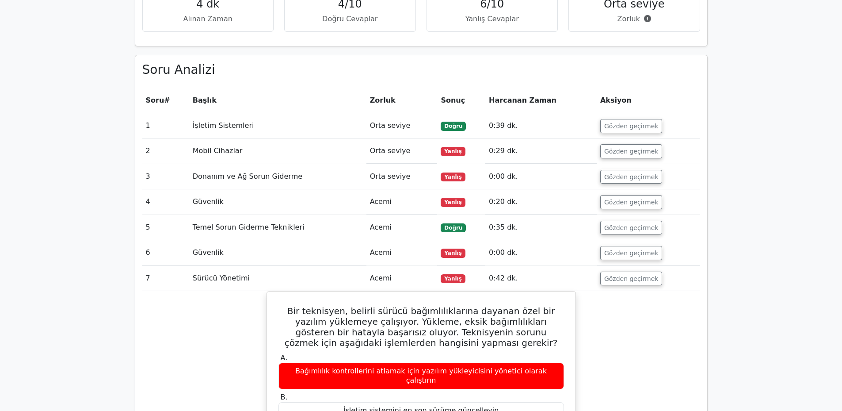
scroll to position [574, 0]
